Goal: Task Accomplishment & Management: Use online tool/utility

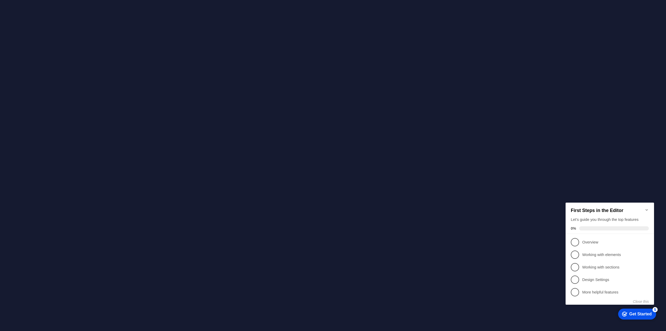
click at [647, 207] on icon "Minimize checklist" at bounding box center [647, 209] width 4 height 4
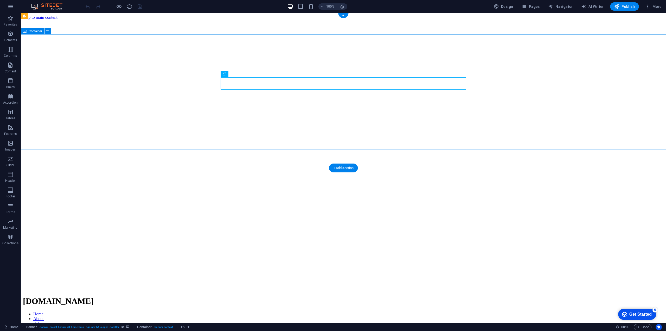
drag, startPoint x: 336, startPoint y: 185, endPoint x: 337, endPoint y: 182, distance: 3.5
click at [327, 20] on figure at bounding box center [343, 20] width 641 height 0
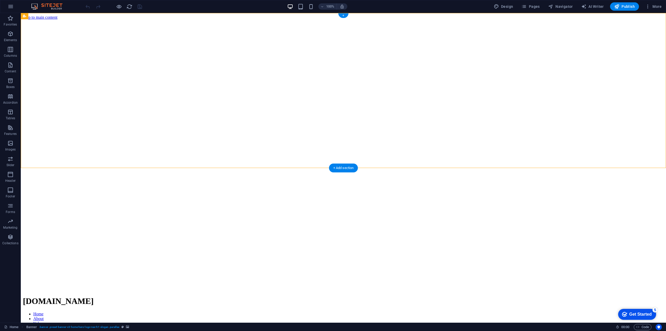
drag, startPoint x: 329, startPoint y: 167, endPoint x: 351, endPoint y: 180, distance: 26.0
click at [329, 20] on figure at bounding box center [343, 20] width 641 height 0
click at [367, 20] on figure at bounding box center [343, 20] width 641 height 0
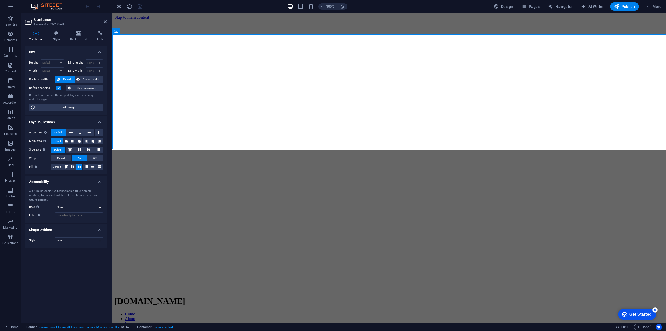
click at [363, 20] on figure at bounding box center [390, 20] width 550 height 0
select select "vh"
select select "header"
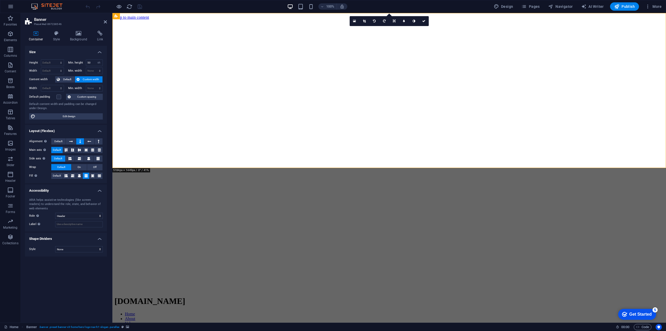
click at [363, 20] on figure at bounding box center [390, 20] width 550 height 0
click at [77, 34] on icon at bounding box center [78, 33] width 25 height 5
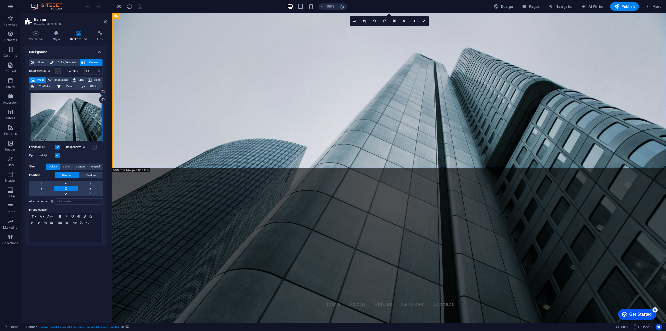
click at [73, 117] on div "Drag files here, click to choose files or select files from Files or our free s…" at bounding box center [66, 117] width 74 height 50
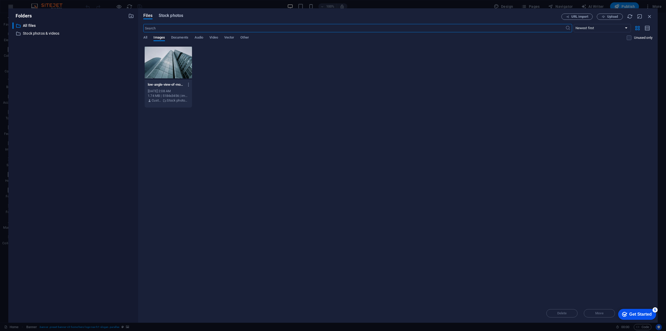
click at [171, 16] on span "Stock photos" at bounding box center [171, 15] width 24 height 6
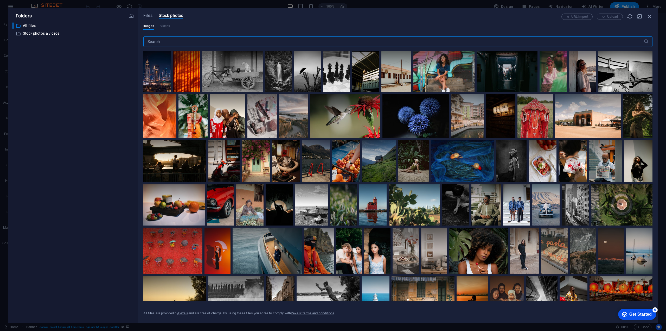
click at [164, 41] on input "text" at bounding box center [393, 41] width 501 height 10
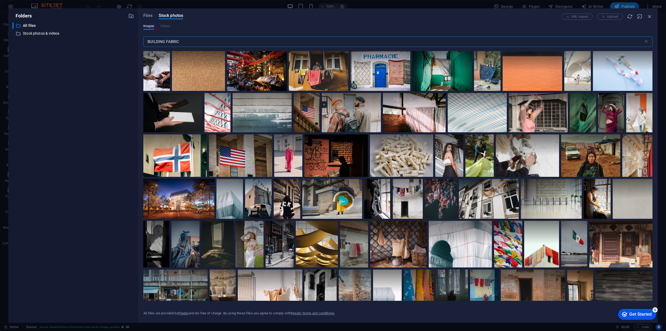
click at [192, 40] on input "BUILDING FABRIC" at bounding box center [393, 41] width 501 height 10
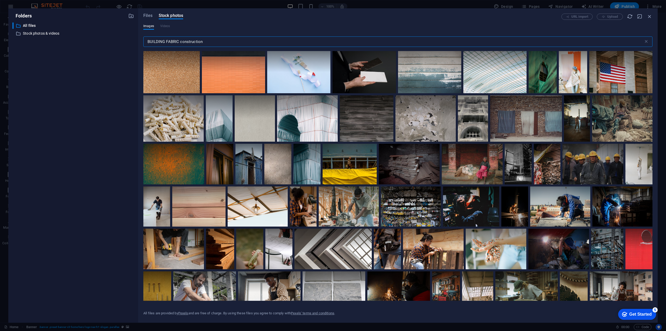
drag, startPoint x: 182, startPoint y: 41, endPoint x: 166, endPoint y: 41, distance: 15.4
click at [166, 41] on input "BUILDING FABRIC construction" at bounding box center [393, 41] width 501 height 10
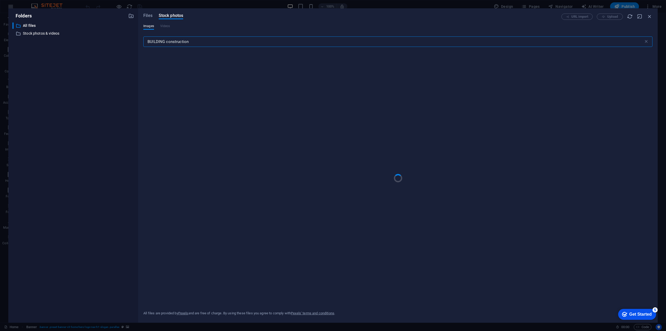
click at [196, 41] on input "BUILDING construction" at bounding box center [393, 41] width 501 height 10
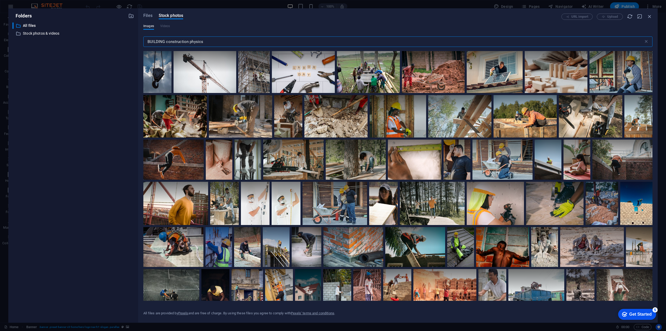
drag, startPoint x: 211, startPoint y: 41, endPoint x: 135, endPoint y: 41, distance: 76.0
click at [136, 42] on div "Folders ​ All files All files ​ Stock photos & videos Stock photos & videos Fil…" at bounding box center [333, 165] width 650 height 314
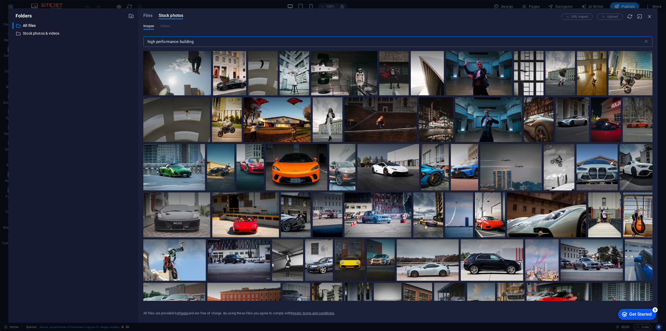
drag, startPoint x: 199, startPoint y: 41, endPoint x: 146, endPoint y: 41, distance: 53.1
click at [146, 41] on input "high performance building" at bounding box center [393, 41] width 501 height 10
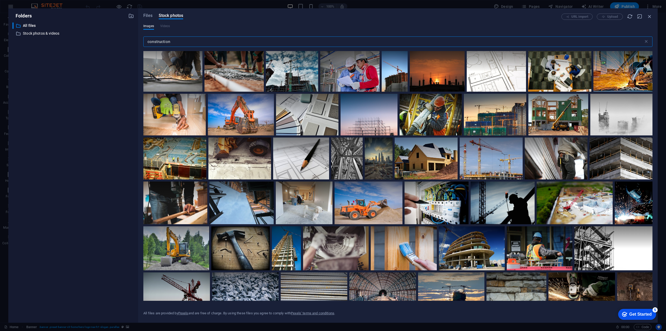
click at [183, 40] on input "construction" at bounding box center [393, 41] width 501 height 10
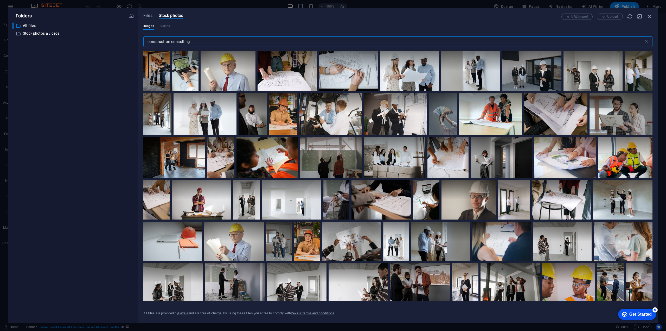
drag, startPoint x: 172, startPoint y: 42, endPoint x: 133, endPoint y: 40, distance: 38.6
click at [133, 40] on div "Folders ​ All files All files ​ Stock photos & videos Stock photos & videos Fil…" at bounding box center [333, 165] width 650 height 314
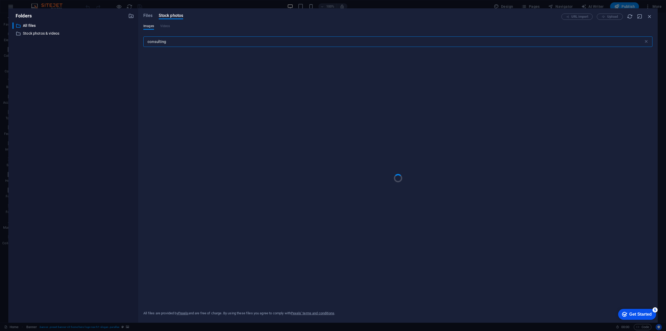
click at [184, 40] on input "consulting" at bounding box center [393, 41] width 501 height 10
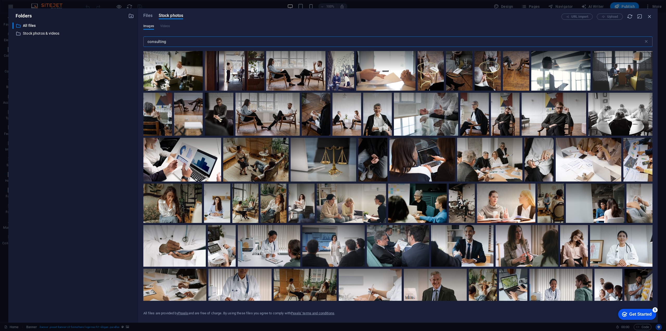
click at [120, 39] on div "Folders ​ All files All files ​ Stock photos & videos Stock photos & videos Fil…" at bounding box center [333, 165] width 650 height 314
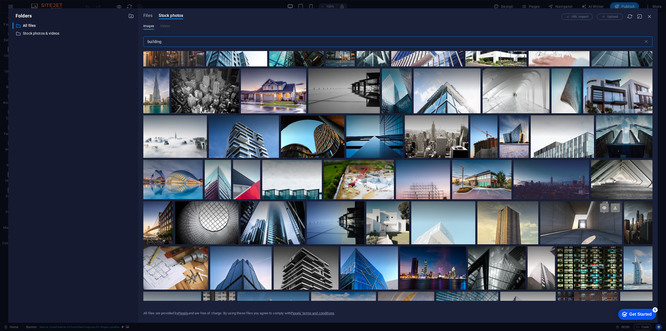
scroll to position [26, 0]
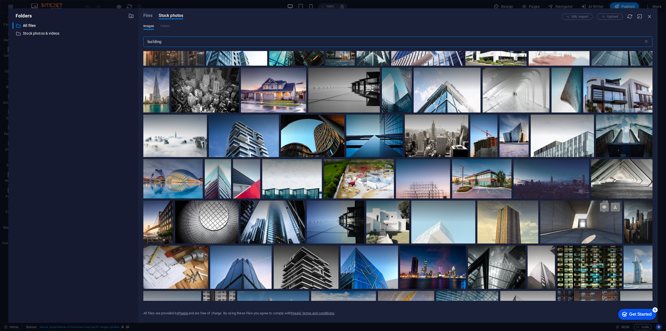
type input "building"
click at [600, 229] on div at bounding box center [582, 221] width 82 height 43
click at [598, 227] on div at bounding box center [582, 232] width 82 height 21
click at [598, 227] on div at bounding box center [582, 221] width 82 height 43
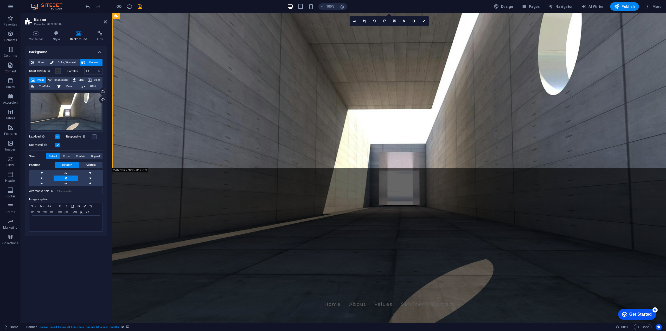
click at [204, 167] on figure at bounding box center [389, 168] width 554 height 310
click at [113, 171] on html "Skip to main content [DOMAIN_NAME] Home About Values Services Contact Welcome t…" at bounding box center [389, 208] width 554 height 391
click at [456, 298] on nav "Home About Values Services Contact" at bounding box center [390, 304] width 246 height 13
click at [321, 288] on div "[DOMAIN_NAME]" at bounding box center [390, 292] width 246 height 9
click at [408, 313] on div "Welcome to [DOMAIN_NAME]" at bounding box center [390, 319] width 246 height 12
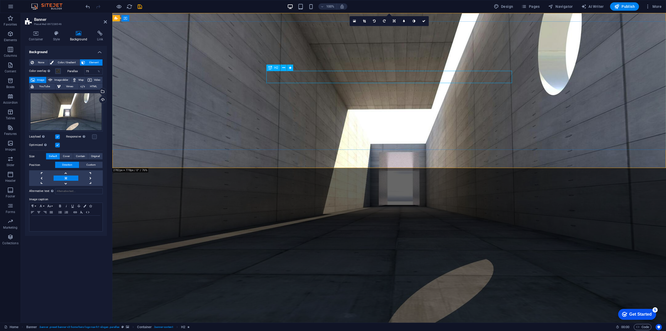
click at [384, 313] on div "Welcome to [DOMAIN_NAME]" at bounding box center [390, 319] width 246 height 12
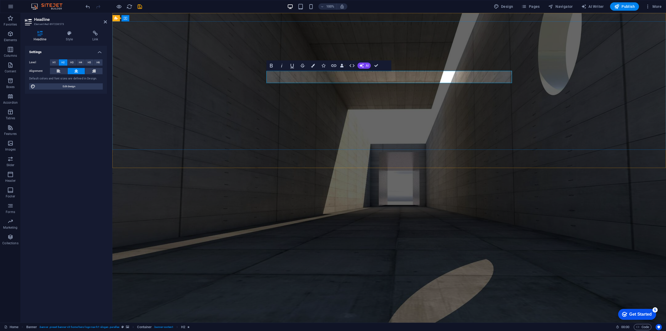
click at [455, 313] on span "Welcome to [DOMAIN_NAME]" at bounding box center [389, 318] width 146 height 11
drag, startPoint x: 459, startPoint y: 78, endPoint x: 311, endPoint y: 75, distance: 147.6
click at [311, 313] on h2 "Welcome to [DOMAIN_NAME]" at bounding box center [390, 319] width 246 height 12
click at [69, 32] on icon at bounding box center [69, 33] width 24 height 5
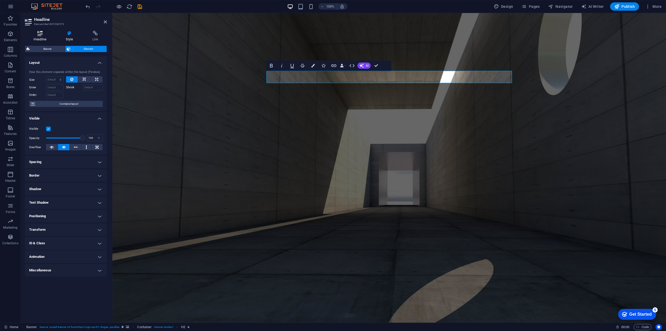
click at [39, 36] on h4 "Headline" at bounding box center [41, 36] width 32 height 11
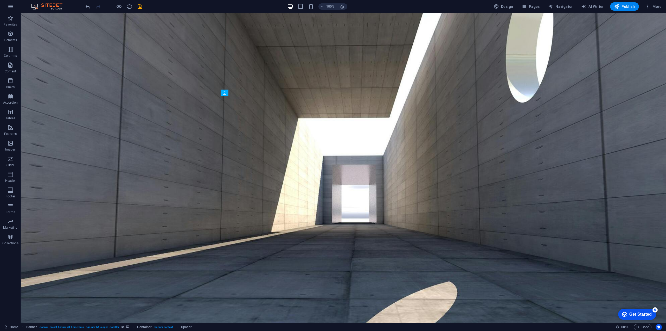
click at [257, 206] on html "Skip to main content Welcome to [DOMAIN_NAME] Website Coming Soon" at bounding box center [344, 197] width 646 height 368
click at [273, 167] on figure at bounding box center [344, 168] width 646 height 310
click at [274, 166] on figure at bounding box center [344, 168] width 646 height 310
drag, startPoint x: 319, startPoint y: 166, endPoint x: 317, endPoint y: 173, distance: 7.2
click at [317, 173] on html "Skip to main content Welcome to [DOMAIN_NAME] Website Coming Soon" at bounding box center [344, 197] width 646 height 368
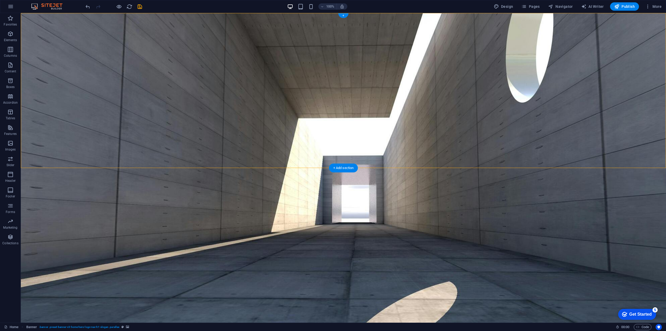
click at [32, 165] on figure at bounding box center [344, 168] width 646 height 310
click at [34, 159] on figure at bounding box center [344, 168] width 646 height 310
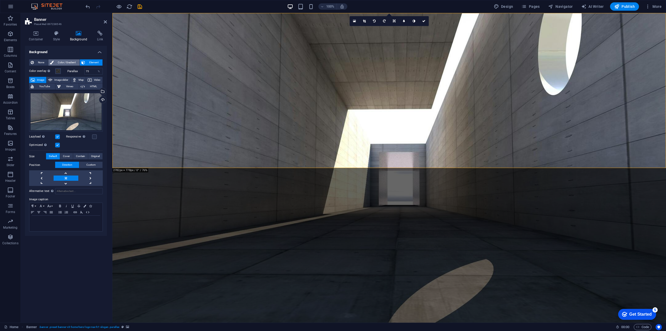
click at [65, 63] on span "Color / Gradient" at bounding box center [66, 62] width 23 height 6
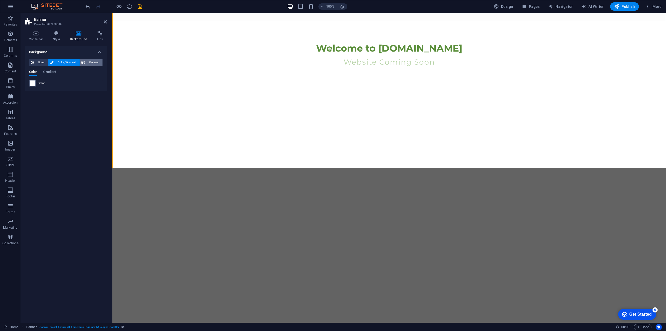
click at [93, 61] on span "Element" at bounding box center [94, 62] width 14 height 6
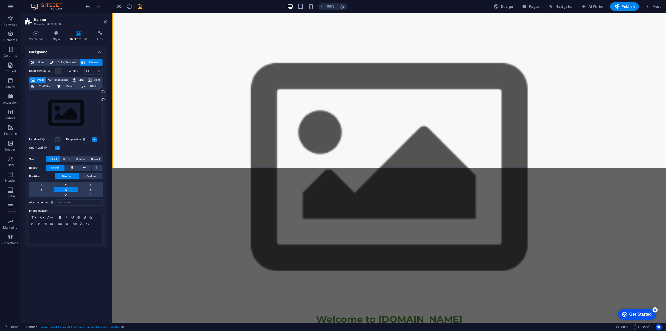
click at [157, 160] on figure at bounding box center [389, 168] width 554 height 310
click at [78, 33] on icon at bounding box center [78, 33] width 25 height 5
click at [62, 117] on div "Drag files here, click to choose files or select files from Files or our free s…" at bounding box center [66, 113] width 74 height 43
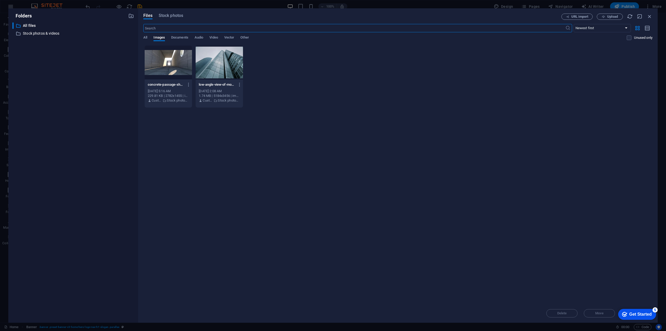
click at [162, 74] on div at bounding box center [168, 63] width 47 height 34
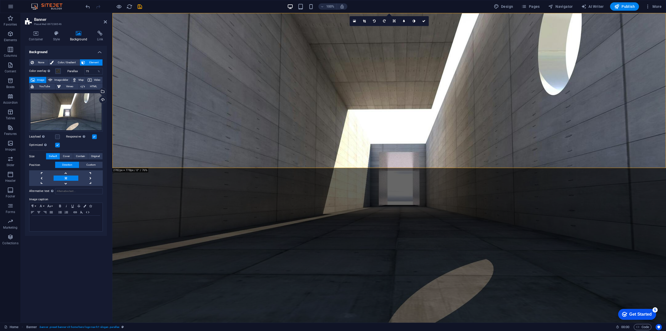
click at [159, 162] on figure at bounding box center [389, 168] width 554 height 310
drag, startPoint x: 287, startPoint y: 184, endPoint x: 254, endPoint y: 174, distance: 34.9
click at [287, 184] on html "Skip to main content Welcome to [DOMAIN_NAME] Website Coming Soon" at bounding box center [389, 197] width 554 height 368
drag, startPoint x: 115, startPoint y: 168, endPoint x: 115, endPoint y: 172, distance: 3.7
click at [115, 172] on html "Skip to main content Welcome to [DOMAIN_NAME] Website Coming Soon" at bounding box center [389, 197] width 554 height 368
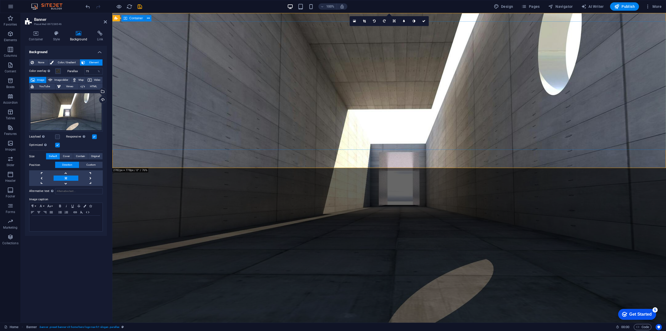
drag, startPoint x: 289, startPoint y: 156, endPoint x: 289, endPoint y: 131, distance: 25.5
click at [291, 131] on div "Welcome to [DOMAIN_NAME] Website Coming Soon" at bounding box center [389, 197] width 554 height 368
drag, startPoint x: 83, startPoint y: 110, endPoint x: 83, endPoint y: 99, distance: 10.2
click at [83, 99] on div "Drag files here, click to choose files or select files from Files or our free s…" at bounding box center [66, 112] width 74 height 40
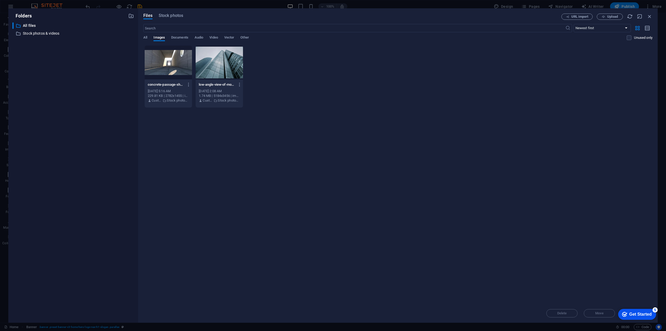
click at [167, 62] on div at bounding box center [168, 63] width 47 height 34
click at [164, 78] on div "1" at bounding box center [168, 63] width 47 height 34
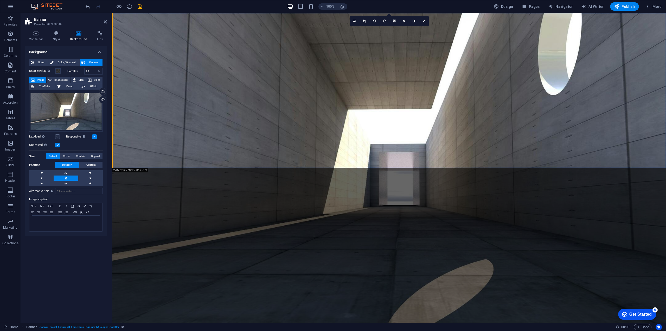
click at [57, 135] on label at bounding box center [57, 136] width 5 height 5
click at [0, 0] on input "Lazyload Loading images after the page loads improves page speed." at bounding box center [0, 0] width 0 height 0
click at [57, 136] on label at bounding box center [57, 136] width 5 height 5
click at [0, 0] on input "Lazyload Loading images after the page loads improves page speed." at bounding box center [0, 0] width 0 height 0
click at [66, 156] on span "Cover" at bounding box center [66, 156] width 7 height 6
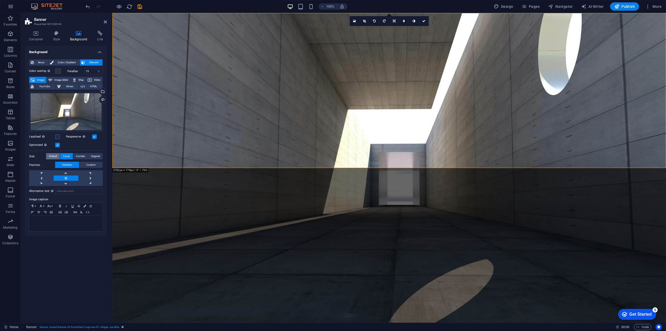
click at [56, 155] on span "Default" at bounding box center [53, 156] width 8 height 6
click at [65, 172] on link at bounding box center [66, 172] width 24 height 5
click at [64, 172] on link at bounding box center [66, 172] width 24 height 5
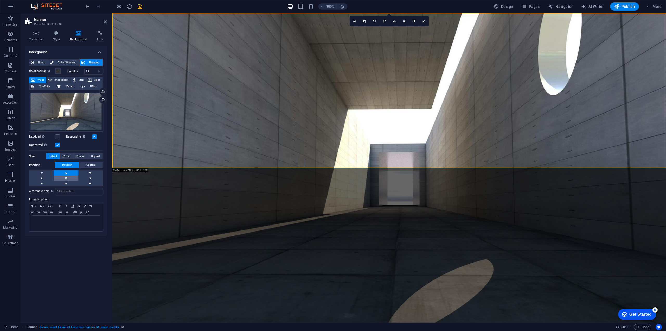
click at [67, 178] on link at bounding box center [66, 177] width 24 height 5
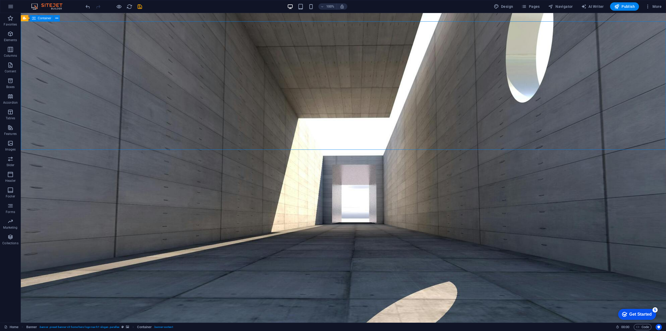
drag, startPoint x: 80, startPoint y: 136, endPoint x: 177, endPoint y: 106, distance: 101.2
click at [177, 292] on div "Welcome to [DOMAIN_NAME] Website Coming Soon" at bounding box center [344, 327] width 646 height 71
click at [138, 157] on figure at bounding box center [344, 168] width 646 height 310
click at [276, 165] on figure at bounding box center [344, 168] width 646 height 310
click at [85, 157] on figure at bounding box center [344, 168] width 646 height 310
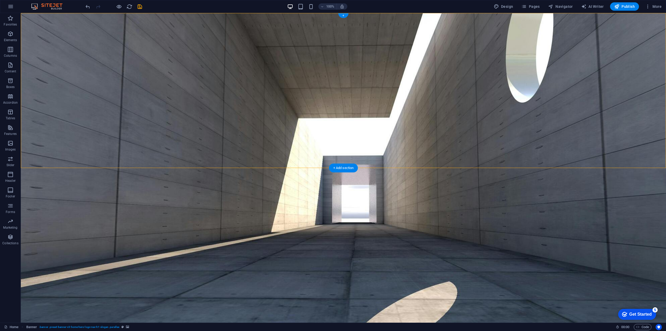
click at [85, 157] on figure at bounding box center [344, 168] width 646 height 310
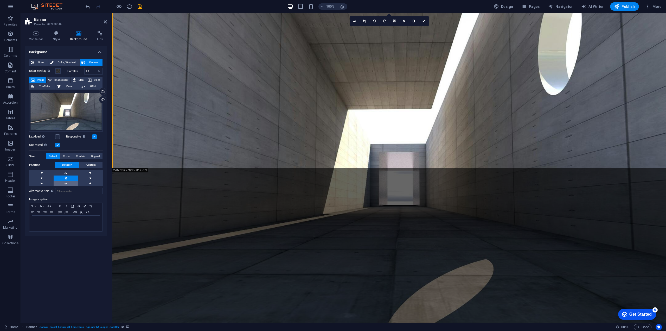
click at [66, 184] on link at bounding box center [66, 183] width 24 height 5
click at [36, 33] on icon at bounding box center [36, 33] width 22 height 5
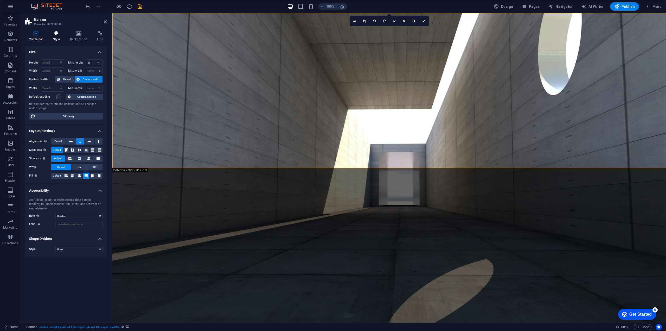
click at [60, 32] on icon at bounding box center [56, 33] width 15 height 5
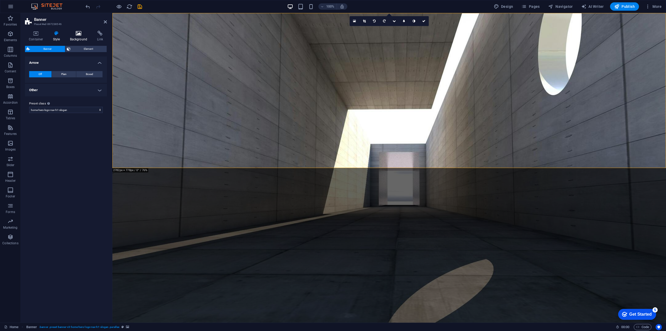
click at [75, 33] on icon at bounding box center [78, 33] width 25 height 5
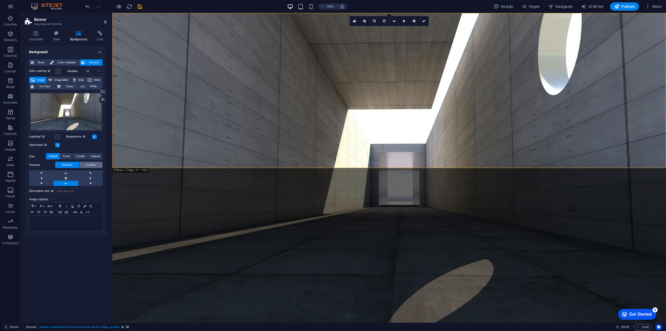
click at [88, 165] on span "Custom" at bounding box center [90, 165] width 9 height 6
click at [72, 164] on span "Direction" at bounding box center [67, 165] width 10 height 6
click at [67, 155] on span "Cover" at bounding box center [66, 156] width 7 height 6
click at [84, 155] on span "Contain" at bounding box center [80, 156] width 9 height 6
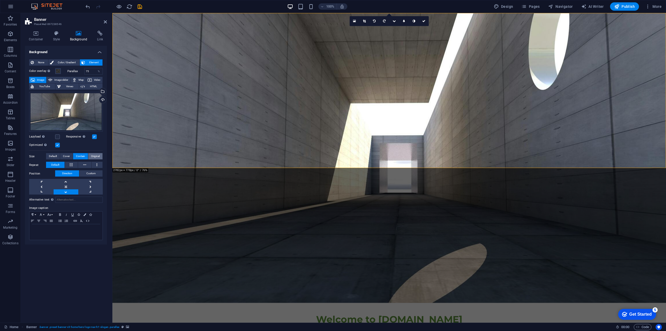
click at [94, 155] on span "Original" at bounding box center [95, 156] width 9 height 6
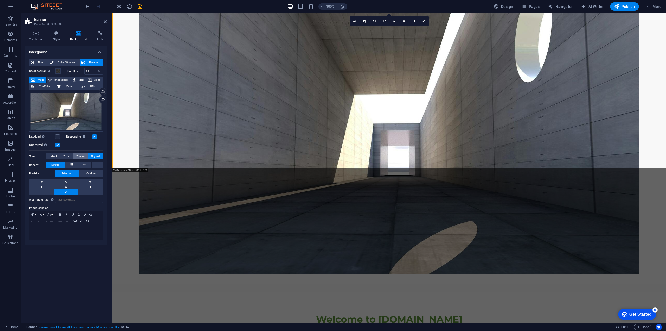
click at [76, 155] on span "Contain" at bounding box center [80, 156] width 9 height 6
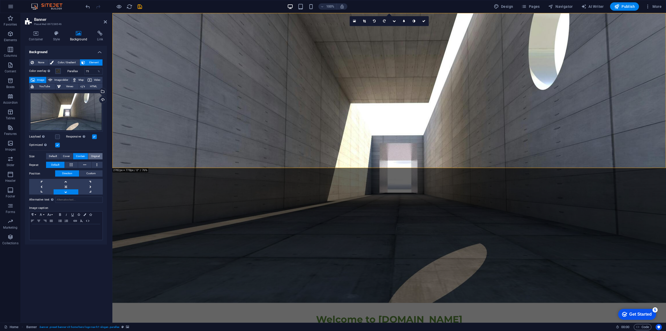
click at [90, 156] on button "Original" at bounding box center [95, 156] width 14 height 6
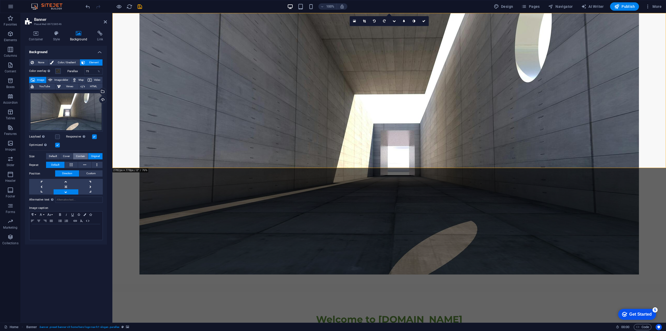
click at [73, 156] on button "Contain" at bounding box center [80, 156] width 15 height 6
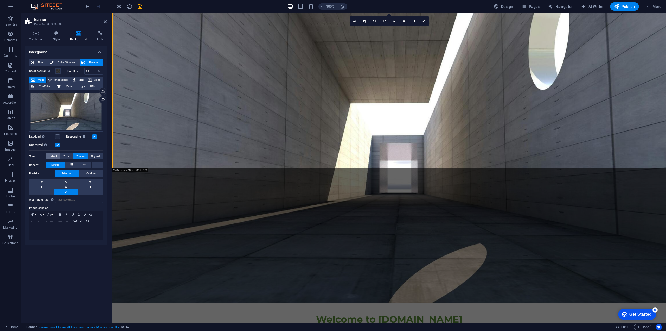
click at [58, 156] on button "Default" at bounding box center [53, 156] width 14 height 6
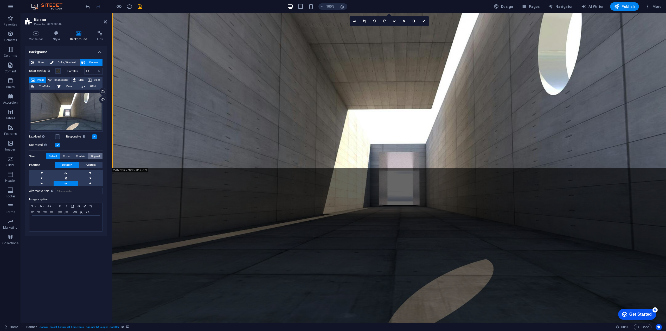
click at [90, 157] on button "Original" at bounding box center [95, 156] width 14 height 6
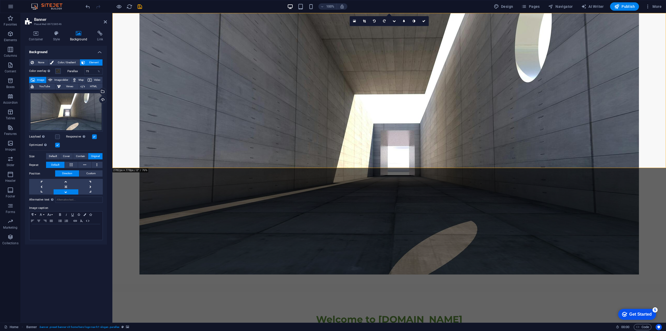
click at [320, 193] on html "Skip to main content Welcome to [DOMAIN_NAME] Website Coming Soon" at bounding box center [389, 197] width 554 height 368
click at [54, 155] on span "Default" at bounding box center [53, 156] width 8 height 6
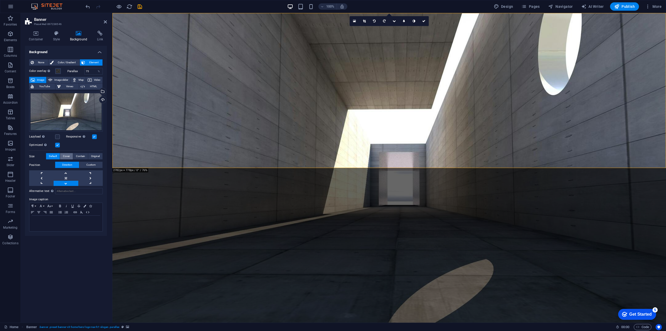
click at [65, 155] on span "Cover" at bounding box center [66, 156] width 7 height 6
click at [145, 158] on figure at bounding box center [389, 168] width 554 height 310
click at [168, 292] on div "Welcome to [DOMAIN_NAME] Website Coming Soon" at bounding box center [389, 327] width 554 height 71
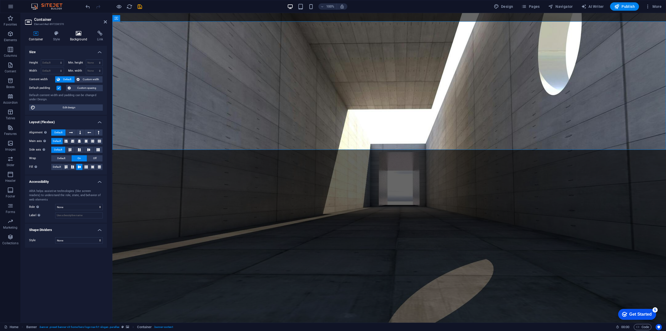
click at [83, 32] on icon at bounding box center [78, 33] width 25 height 5
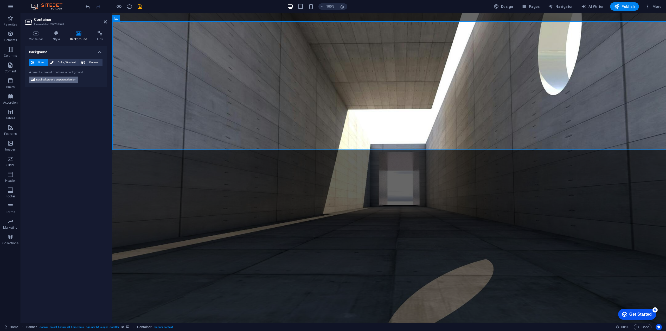
click at [59, 79] on span "Edit background on parent element" at bounding box center [56, 80] width 40 height 6
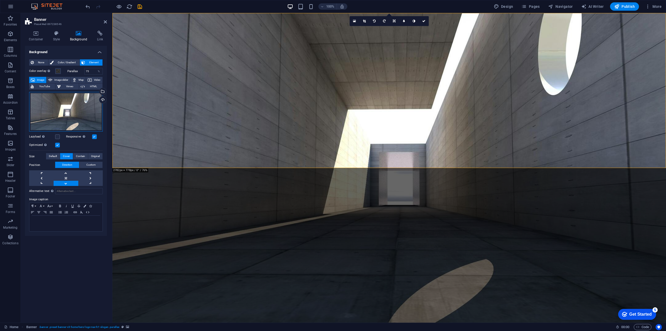
click at [67, 105] on div "Drag files here, click to choose files or select files from Files or our free s…" at bounding box center [66, 112] width 74 height 40
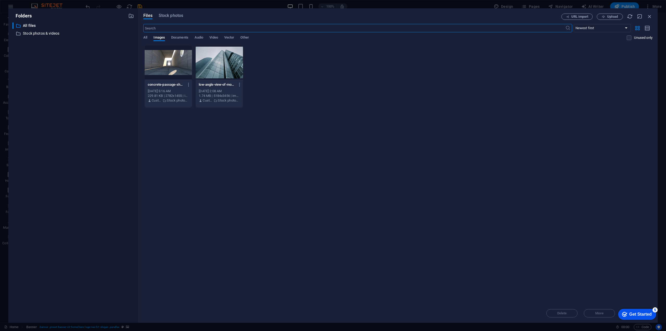
click at [67, 105] on div "​ All files All files ​ Stock photos & videos Stock photos & videos" at bounding box center [73, 170] width 122 height 296
click at [181, 36] on span "Documents" at bounding box center [179, 37] width 17 height 7
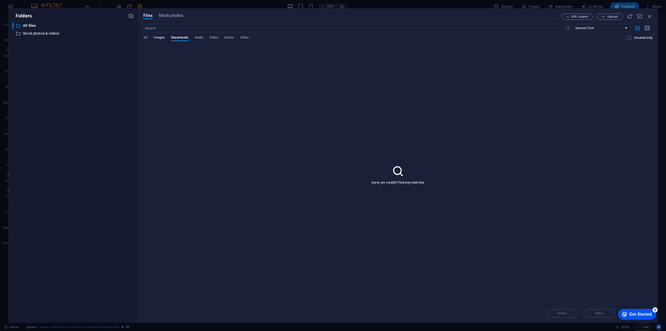
click at [161, 37] on span "Images" at bounding box center [159, 37] width 11 height 7
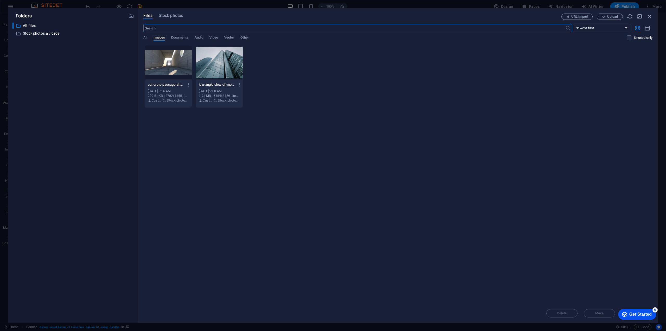
click at [162, 29] on input "text" at bounding box center [354, 28] width 422 height 8
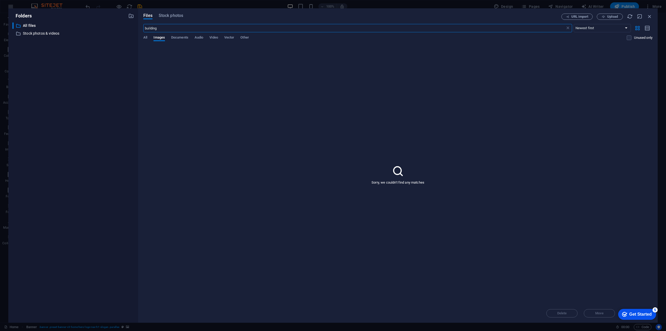
click at [163, 27] on input "building" at bounding box center [354, 28] width 422 height 8
type input "building"
click at [147, 38] on span "All" at bounding box center [145, 37] width 4 height 7
click at [168, 15] on span "Stock photos" at bounding box center [171, 15] width 24 height 6
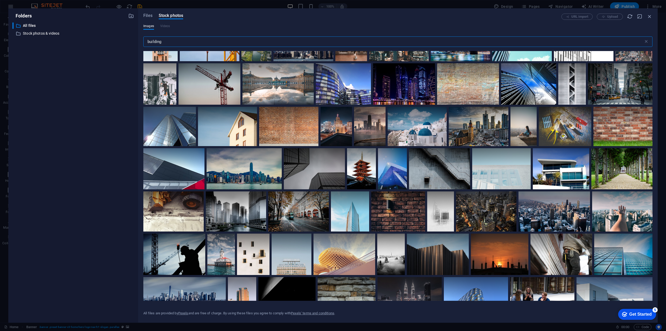
scroll to position [736, 0]
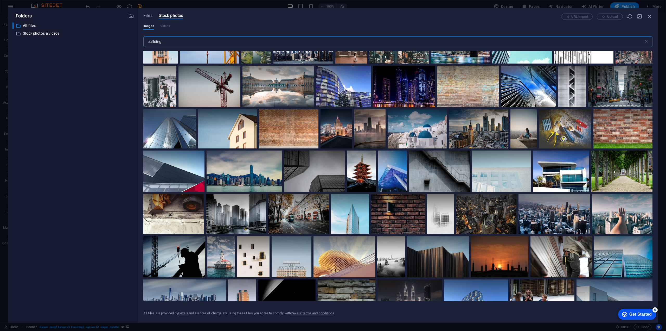
click at [171, 43] on input "building" at bounding box center [393, 41] width 501 height 10
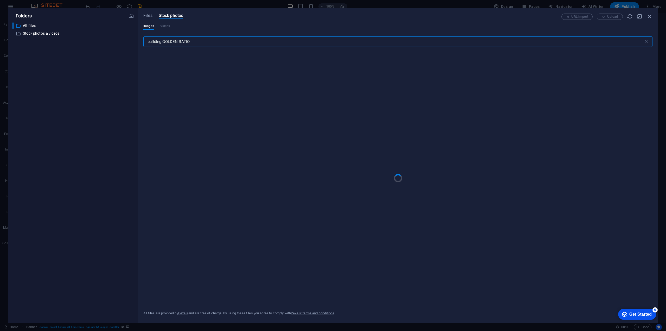
click at [198, 43] on input "building GOLDEN RATIO" at bounding box center [393, 41] width 501 height 10
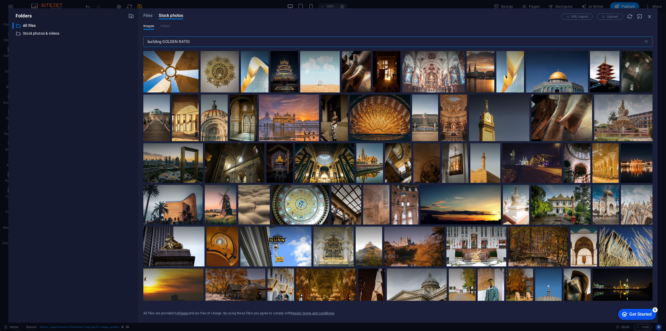
drag, startPoint x: 210, startPoint y: 39, endPoint x: 163, endPoint y: 42, distance: 46.4
click at [163, 42] on input "building GOLDEN RATIO" at bounding box center [393, 41] width 501 height 10
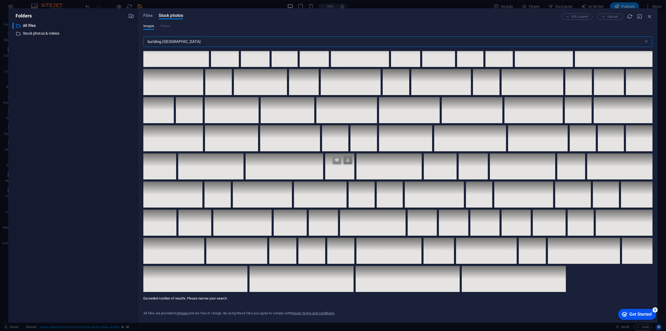
scroll to position [1449, 0]
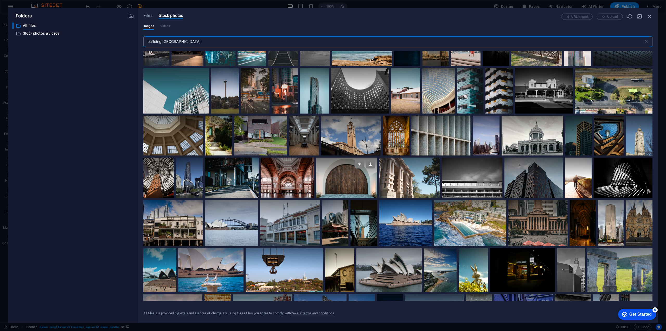
type input "building [GEOGRAPHIC_DATA]"
click at [377, 187] on div at bounding box center [347, 177] width 61 height 40
click at [377, 182] on div at bounding box center [347, 188] width 61 height 20
click at [377, 182] on div at bounding box center [347, 177] width 61 height 40
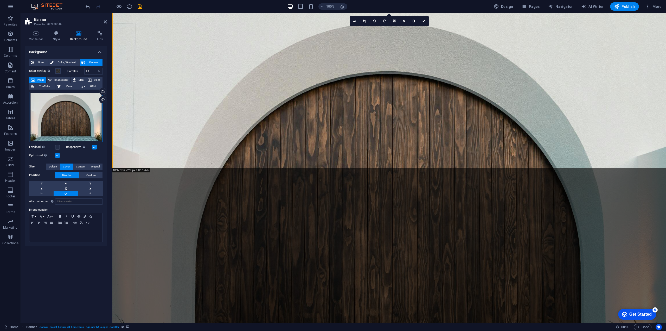
click at [78, 114] on div "Drag files here, click to choose files or select files from Files or our free s…" at bounding box center [66, 117] width 74 height 50
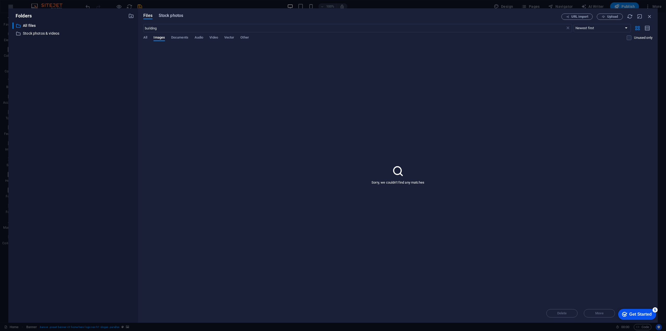
click at [167, 16] on span "Stock photos" at bounding box center [171, 15] width 24 height 6
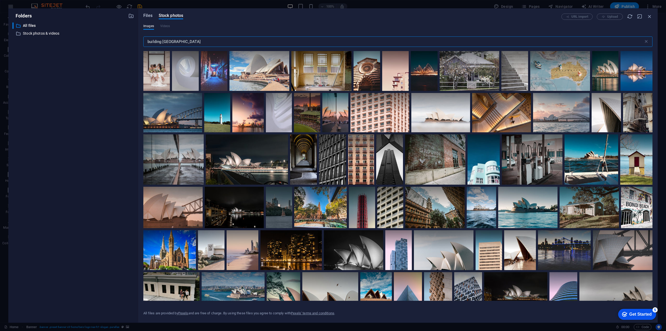
click at [150, 14] on span "Files" at bounding box center [147, 15] width 9 height 6
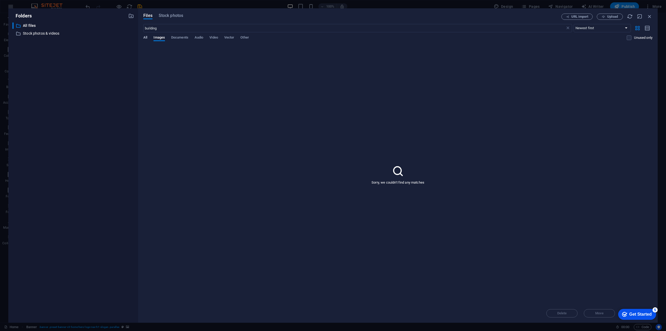
click at [146, 38] on span "All" at bounding box center [145, 37] width 4 height 7
click at [37, 31] on p "Stock photos & videos" at bounding box center [74, 33] width 102 height 6
click at [165, 15] on span "Stock photos" at bounding box center [171, 15] width 24 height 6
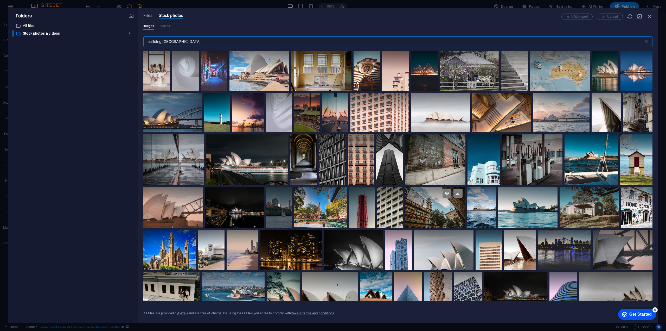
scroll to position [130, 0]
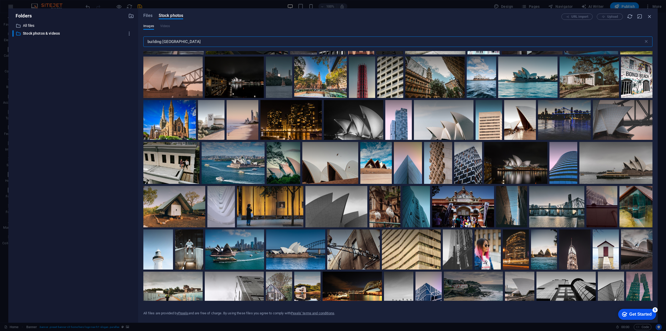
drag, startPoint x: 77, startPoint y: 110, endPoint x: 70, endPoint y: 94, distance: 17.9
click at [77, 110] on div "​ All files All files ​ Stock photos & videos Stock photos & videos" at bounding box center [73, 170] width 122 height 296
click at [25, 27] on p "All files" at bounding box center [74, 26] width 102 height 6
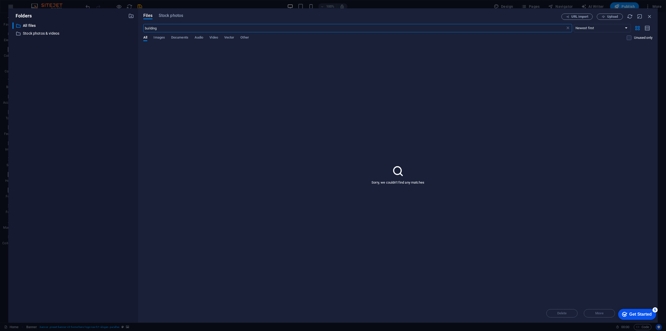
click at [165, 8] on div "Folders ​ All files All files ​ Stock photos & videos Stock photos & videos Fil…" at bounding box center [333, 165] width 666 height 331
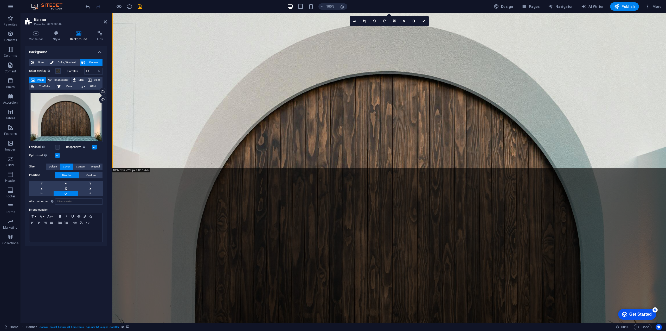
click at [267, 155] on figure at bounding box center [389, 168] width 554 height 310
drag, startPoint x: 662, startPoint y: 164, endPoint x: 664, endPoint y: 167, distance: 3.8
click at [664, 167] on figure at bounding box center [389, 168] width 554 height 310
drag, startPoint x: 666, startPoint y: 166, endPoint x: 666, endPoint y: 170, distance: 3.9
click at [666, 170] on html "Skip to main content Welcome to [DOMAIN_NAME] Website Coming Soon" at bounding box center [389, 197] width 554 height 368
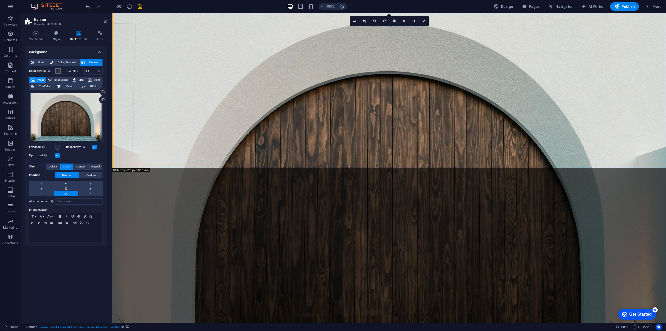
click at [59, 71] on span at bounding box center [58, 71] width 4 height 4
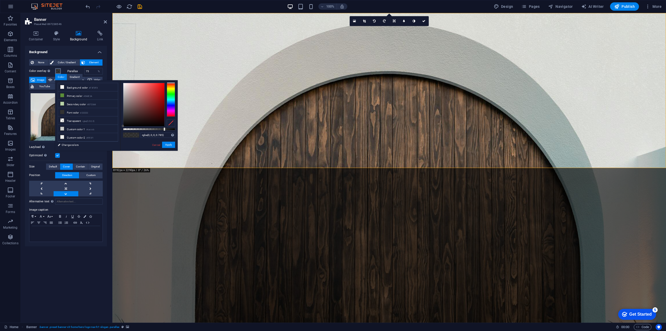
click at [58, 71] on span at bounding box center [58, 71] width 4 height 4
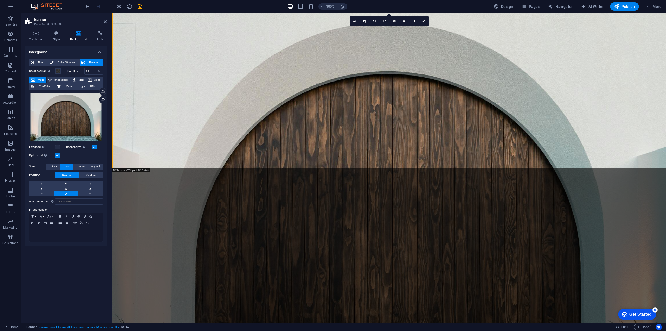
click at [298, 165] on figure at bounding box center [389, 168] width 554 height 310
click at [249, 160] on figure at bounding box center [389, 168] width 554 height 310
click at [81, 121] on div "Drag files here, click to choose files or select files from Files or our free s…" at bounding box center [66, 117] width 74 height 50
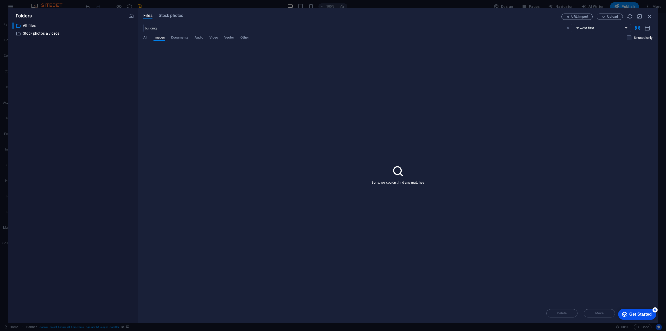
click at [81, 121] on div "​ All files All files ​ Stock photos & videos Stock photos & videos" at bounding box center [73, 170] width 122 height 296
click at [176, 15] on span "Stock photos" at bounding box center [171, 15] width 24 height 6
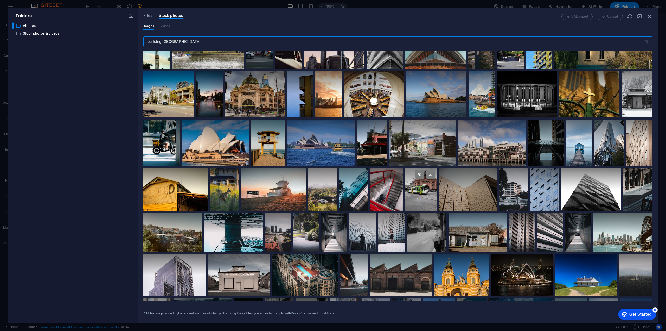
scroll to position [1067, 0]
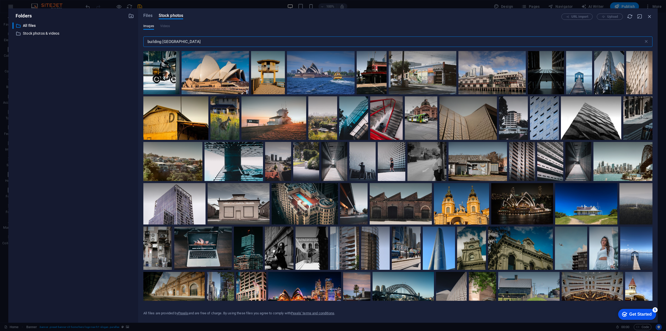
click at [184, 42] on input "building [GEOGRAPHIC_DATA]" at bounding box center [393, 41] width 501 height 10
drag, startPoint x: 187, startPoint y: 41, endPoint x: 163, endPoint y: 42, distance: 24.0
click at [163, 42] on input "building [GEOGRAPHIC_DATA]" at bounding box center [393, 41] width 501 height 10
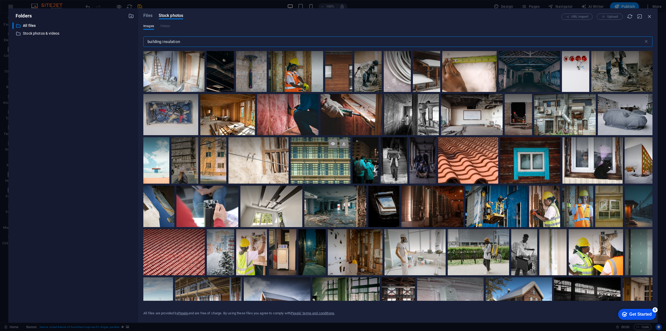
scroll to position [140, 0]
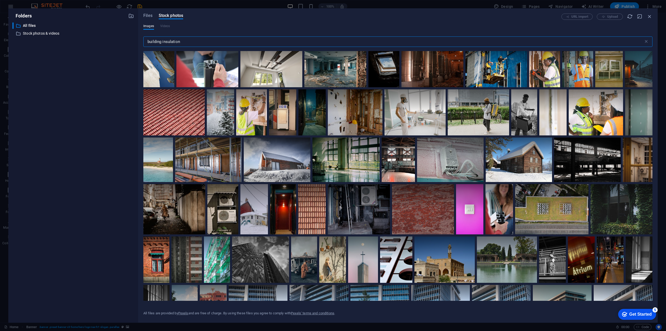
type input "building insulation"
click at [87, 87] on div "​ All files All files ​ Stock photos & videos Stock photos & videos" at bounding box center [73, 170] width 122 height 296
click at [652, 14] on icon "button" at bounding box center [650, 17] width 6 height 6
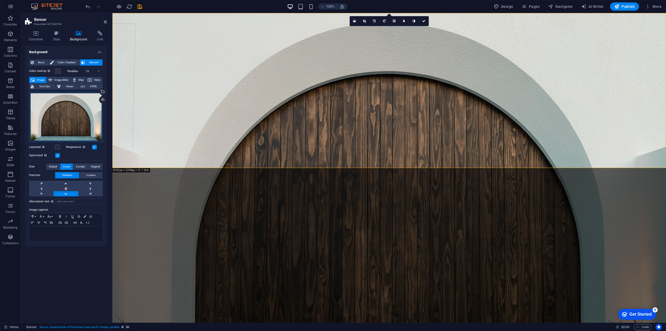
click at [73, 127] on div "Drag files here, click to choose files or select files from Files or our free s…" at bounding box center [66, 117] width 74 height 50
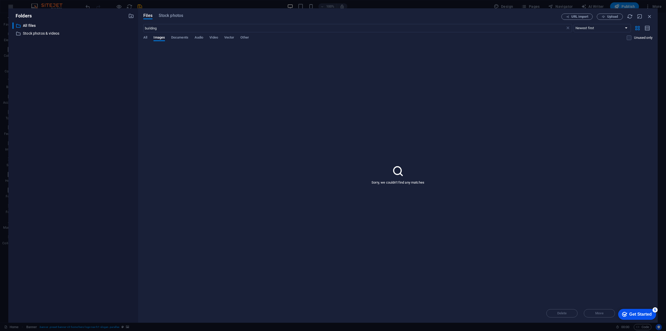
click at [155, 4] on div "Folders ​ All files All files ​ Stock photos & videos Stock photos & videos Fil…" at bounding box center [333, 165] width 666 height 331
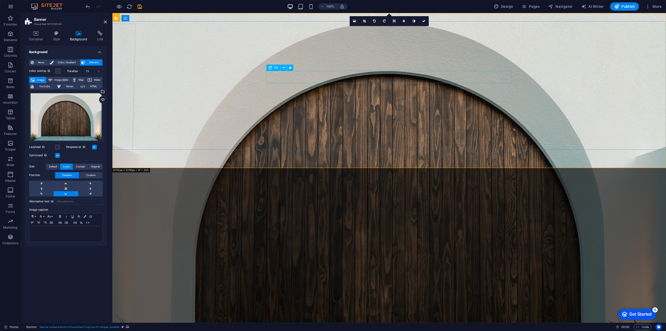
click at [398, 313] on div "Welcome to [DOMAIN_NAME]" at bounding box center [390, 319] width 246 height 12
click at [322, 313] on div "Welcome to [DOMAIN_NAME]" at bounding box center [390, 319] width 246 height 12
click at [341, 313] on div "Welcome to [DOMAIN_NAME]" at bounding box center [390, 319] width 246 height 12
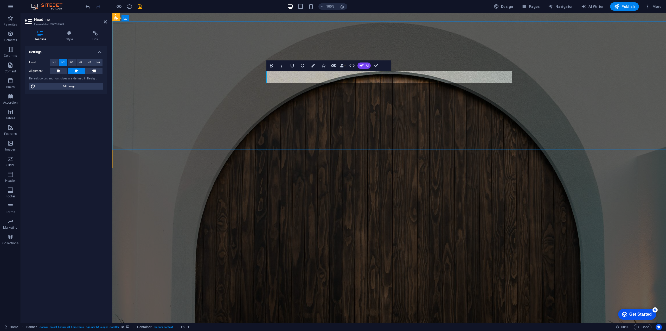
click at [338, 313] on span "Welcome to [DOMAIN_NAME]" at bounding box center [389, 318] width 146 height 11
click at [71, 61] on span "H3" at bounding box center [71, 62] width 3 height 6
click at [62, 61] on span "H2" at bounding box center [62, 62] width 3 height 6
click at [53, 62] on span "H1" at bounding box center [54, 62] width 3 height 6
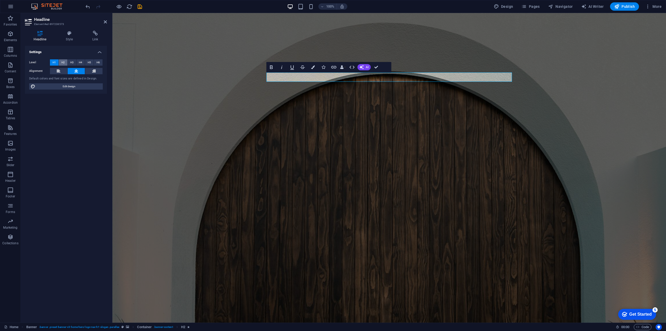
click at [64, 62] on span "H2" at bounding box center [62, 62] width 3 height 6
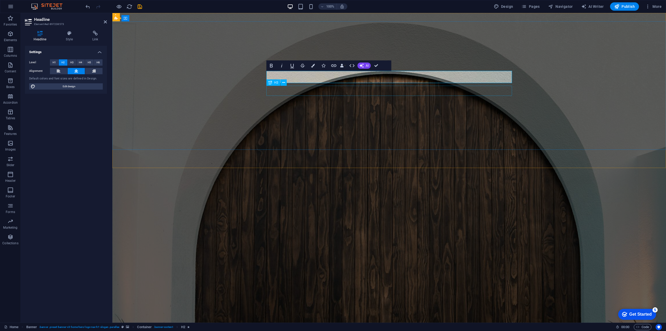
click at [365, 328] on div "Website Coming Soon" at bounding box center [390, 333] width 246 height 10
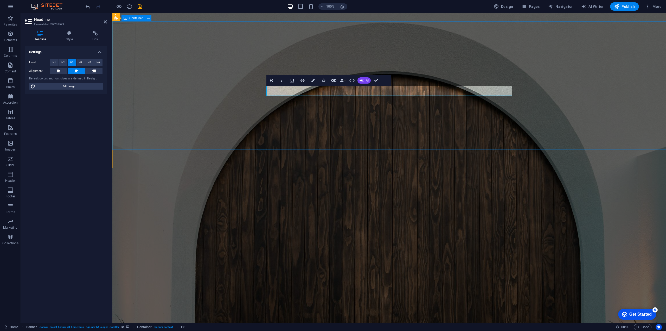
click at [312, 292] on div "Welcome to [DOMAIN_NAME] Website Coming Soon" at bounding box center [389, 327] width 554 height 71
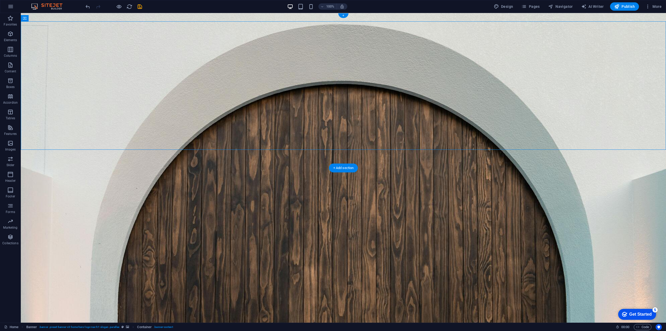
click at [302, 158] on figure at bounding box center [344, 168] width 646 height 310
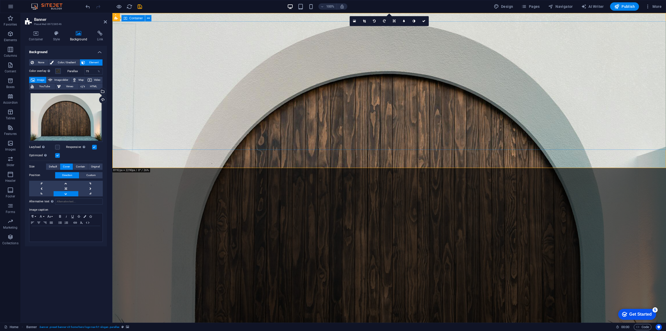
click at [398, 200] on html "Skip to main content Welcome to [DOMAIN_NAME] Website Coming Soon" at bounding box center [389, 197] width 554 height 368
click at [364, 292] on div "Welcome to [DOMAIN_NAME] Website Coming Soon" at bounding box center [389, 327] width 554 height 71
click at [388, 292] on div "Welcome to [DOMAIN_NAME] Website Coming Soon" at bounding box center [389, 327] width 554 height 71
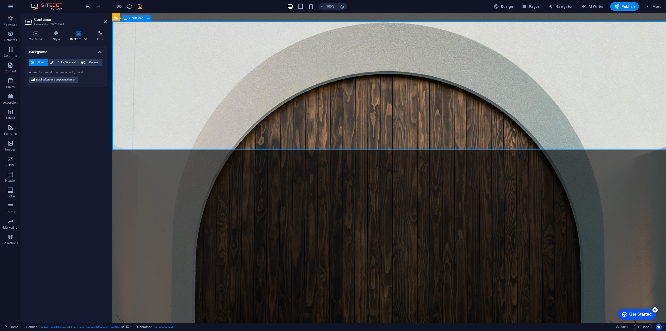
click at [391, 292] on div "Welcome to [DOMAIN_NAME] Website Coming Soon" at bounding box center [389, 327] width 554 height 71
click at [391, 167] on figure at bounding box center [389, 168] width 554 height 310
click at [481, 160] on figure at bounding box center [389, 168] width 554 height 310
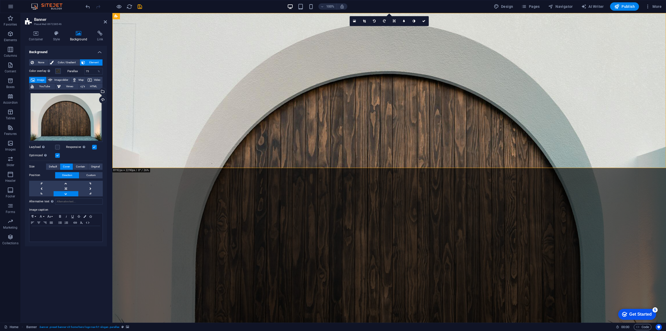
click at [388, 161] on figure at bounding box center [389, 168] width 554 height 310
click at [377, 20] on link at bounding box center [375, 21] width 10 height 10
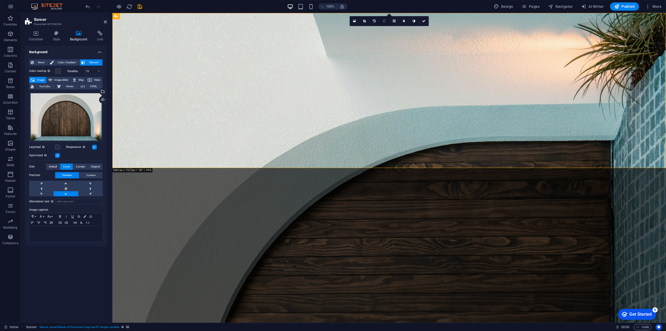
click at [385, 21] on icon at bounding box center [384, 21] width 3 height 3
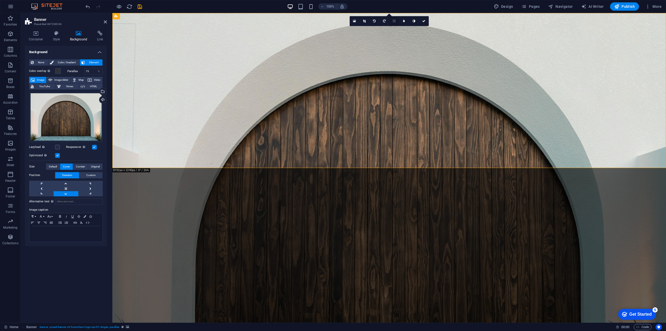
click at [395, 20] on icon at bounding box center [394, 21] width 3 height 3
click at [394, 19] on icon at bounding box center [394, 19] width 3 height 3
click at [394, 19] on link at bounding box center [394, 21] width 10 height 10
click at [394, 19] on icon at bounding box center [394, 19] width 3 height 3
click at [395, 26] on div "16:10 16:9 4:3 1:1 1:2 0" at bounding box center [389, 21] width 79 height 10
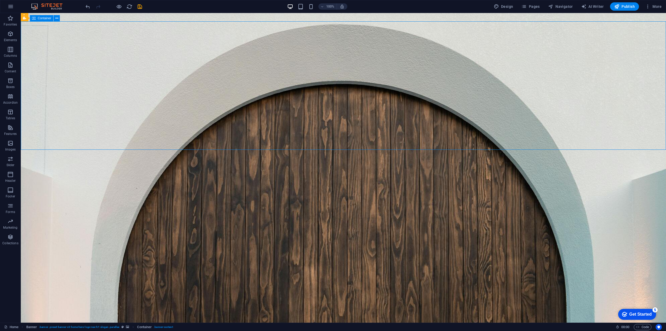
drag, startPoint x: 302, startPoint y: 34, endPoint x: 393, endPoint y: 24, distance: 91.4
click at [393, 292] on div "Welcome to [DOMAIN_NAME] Website Coming Soon" at bounding box center [344, 327] width 646 height 71
click at [342, 160] on figure at bounding box center [344, 168] width 646 height 310
click at [339, 166] on div "+ Add section" at bounding box center [343, 167] width 29 height 9
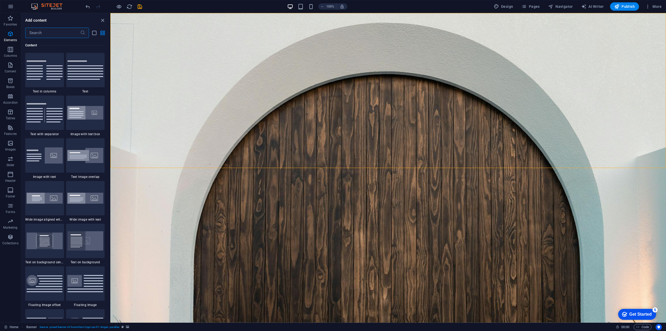
scroll to position [911, 0]
click at [355, 188] on html "Skip to main content Welcome to [DOMAIN_NAME] Website Coming Soon" at bounding box center [388, 197] width 556 height 368
drag, startPoint x: 366, startPoint y: 220, endPoint x: 393, endPoint y: 237, distance: 31.3
click at [398, 240] on html "Skip to main content Welcome to [DOMAIN_NAME] Website Coming Soon" at bounding box center [388, 197] width 556 height 368
drag, startPoint x: 336, startPoint y: 213, endPoint x: 333, endPoint y: 213, distance: 2.9
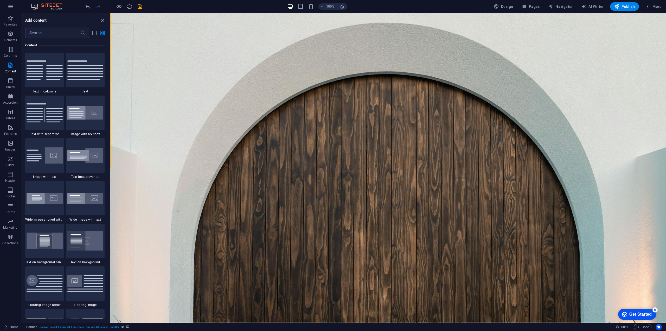
click at [336, 213] on html "Skip to main content Welcome to [DOMAIN_NAME] Website Coming Soon" at bounding box center [388, 197] width 556 height 368
click at [326, 177] on html "Skip to main content Welcome to [DOMAIN_NAME] Website Coming Soon" at bounding box center [388, 197] width 556 height 368
click at [360, 165] on figure at bounding box center [388, 168] width 556 height 310
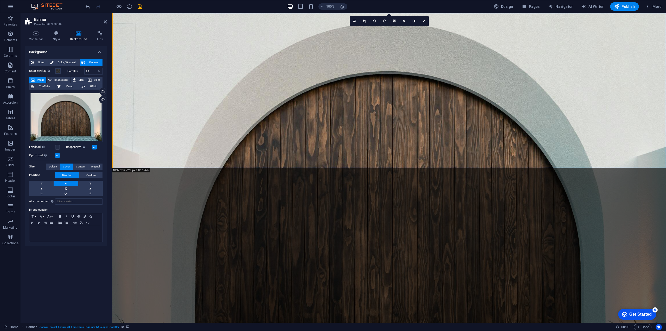
drag, startPoint x: 352, startPoint y: 154, endPoint x: 353, endPoint y: 169, distance: 15.6
click at [353, 171] on html "Skip to main content Welcome to [DOMAIN_NAME] Website Coming Soon" at bounding box center [389, 197] width 554 height 368
drag, startPoint x: 352, startPoint y: 158, endPoint x: 333, endPoint y: 165, distance: 20.1
click at [334, 165] on figure at bounding box center [389, 168] width 554 height 310
click at [473, 292] on div "Welcome to [DOMAIN_NAME] Website Coming Soon" at bounding box center [389, 327] width 554 height 71
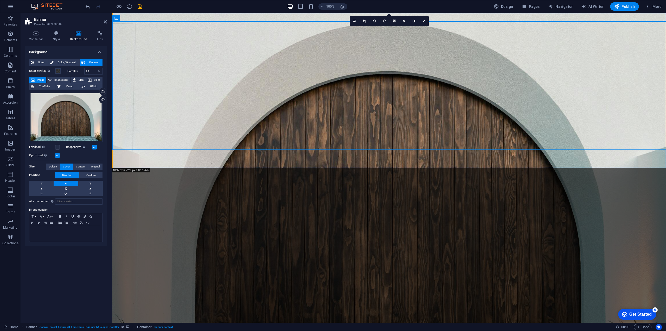
click at [455, 161] on figure at bounding box center [389, 168] width 554 height 310
click at [379, 325] on div at bounding box center [390, 326] width 246 height 3
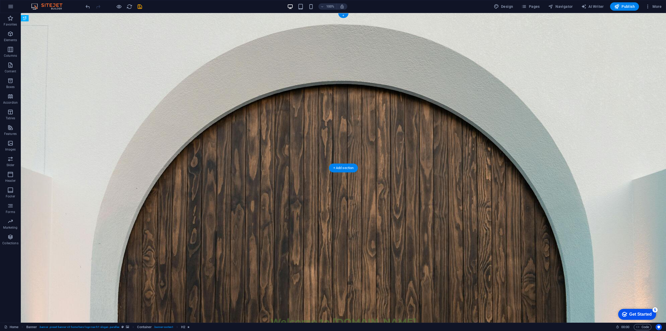
drag, startPoint x: 287, startPoint y: 78, endPoint x: 375, endPoint y: 74, distance: 88.3
click at [357, 292] on div "Welcome to [DOMAIN_NAME] Website Coming Soon" at bounding box center [344, 327] width 646 height 71
drag, startPoint x: 354, startPoint y: 90, endPoint x: 354, endPoint y: 96, distance: 6.0
click at [357, 292] on div "Welcome to [DOMAIN_NAME] Website Coming Soon" at bounding box center [344, 327] width 646 height 71
click at [92, 155] on figure at bounding box center [344, 168] width 646 height 310
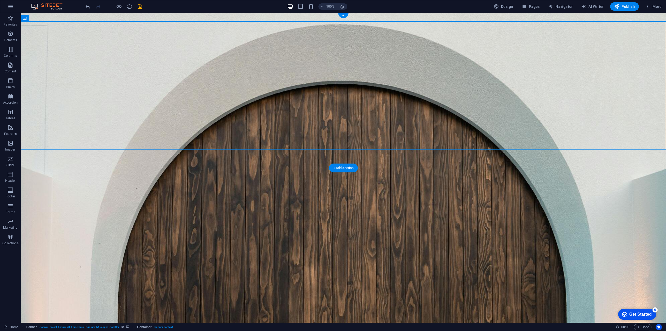
click at [92, 155] on figure at bounding box center [344, 168] width 646 height 310
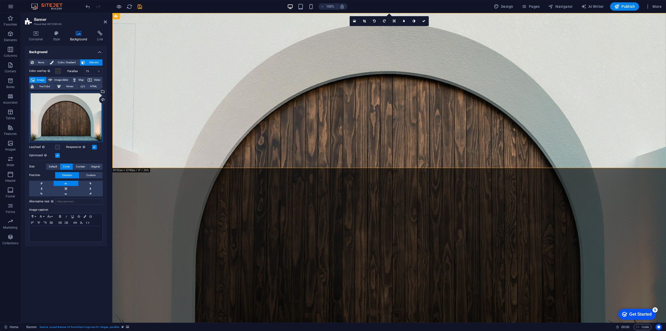
click at [70, 115] on div "Drag files here, click to choose files or select files from Files or our free s…" at bounding box center [66, 117] width 74 height 50
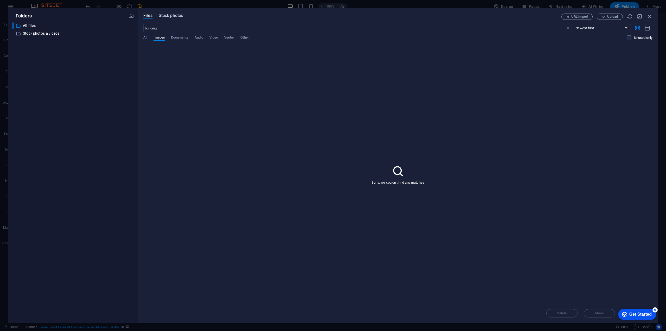
click at [174, 17] on span "Stock photos" at bounding box center [171, 15] width 24 height 6
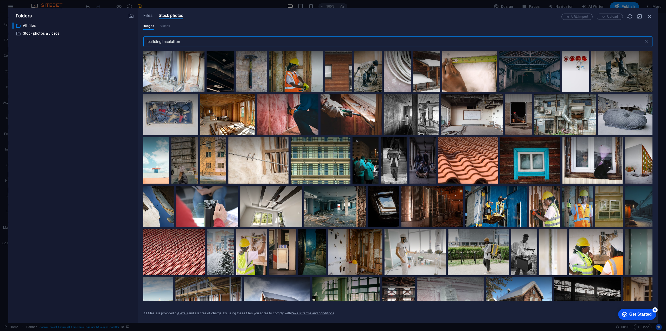
scroll to position [156, 0]
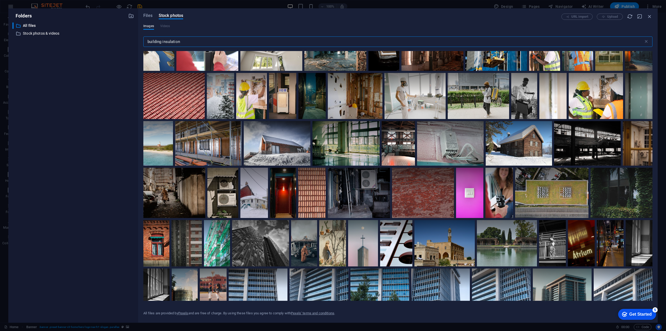
drag, startPoint x: 184, startPoint y: 43, endPoint x: 92, endPoint y: 39, distance: 92.2
click at [92, 40] on div "Folders ​ All files All files ​ Stock photos & videos Stock photos & videos Fil…" at bounding box center [333, 165] width 650 height 314
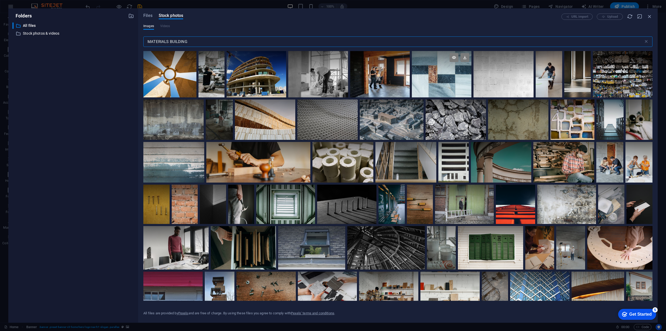
type input "MATERIALS BUILDING"
click at [452, 84] on div at bounding box center [442, 74] width 60 height 46
click at [446, 77] on div at bounding box center [442, 85] width 60 height 23
click at [446, 77] on div at bounding box center [442, 74] width 60 height 46
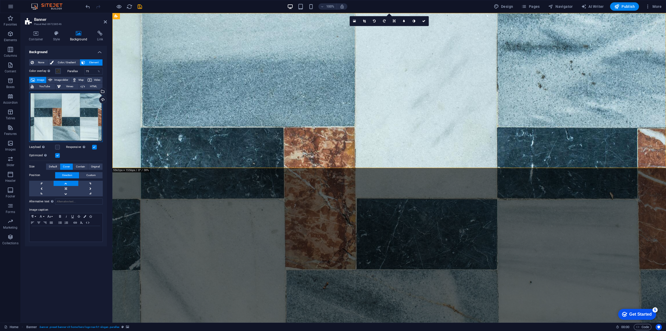
click at [73, 127] on div "Drag files here, click to choose files or select files from Files or our free s…" at bounding box center [66, 117] width 74 height 50
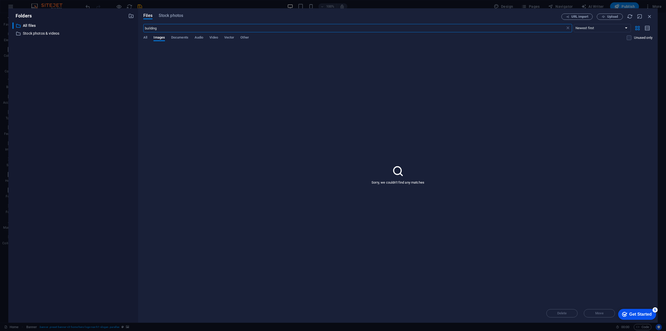
click at [73, 127] on div "​ All files All files ​ Stock photos & videos Stock photos & videos" at bounding box center [73, 170] width 122 height 296
click at [166, 29] on input "building" at bounding box center [354, 28] width 422 height 8
click at [146, 39] on span "All" at bounding box center [145, 37] width 4 height 7
click at [161, 38] on span "Images" at bounding box center [159, 37] width 11 height 7
click at [164, 27] on input "building" at bounding box center [354, 28] width 422 height 8
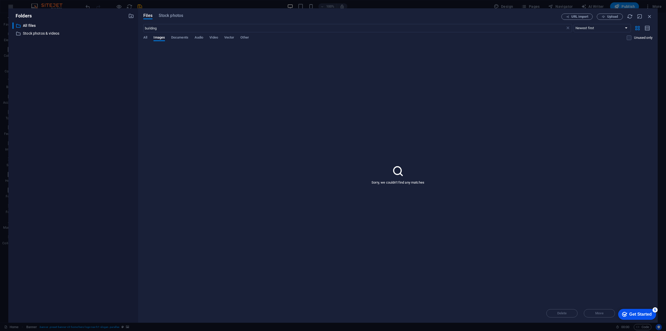
click at [171, 13] on div "Files Stock photos URL import Upload building ​ Newest first Oldest first Name …" at bounding box center [398, 165] width 520 height 314
click at [172, 24] on input "building" at bounding box center [354, 28] width 422 height 8
type input "building MATERIALS"
click at [241, 89] on div "Sorry, we couldn't find any matches" at bounding box center [397, 174] width 509 height 258
click at [174, 14] on span "Stock photos" at bounding box center [171, 15] width 24 height 6
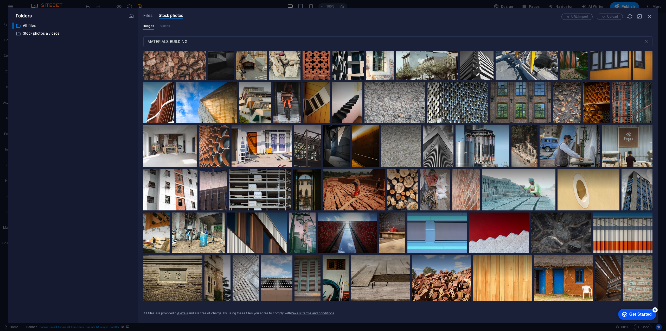
scroll to position [0, 0]
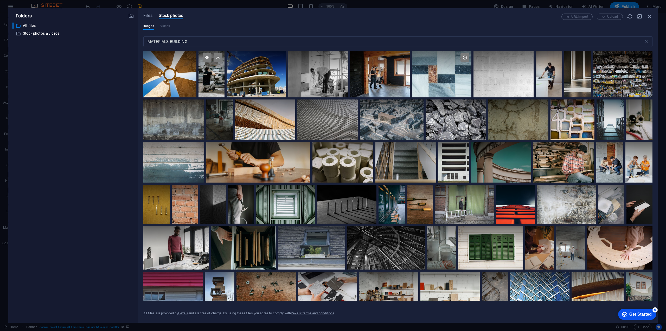
drag, startPoint x: 234, startPoint y: 179, endPoint x: 222, endPoint y: 74, distance: 105.6
click at [653, 17] on div "Files Stock photos URL import Upload Images Videos MATERIALS BUILDING ​ Exceede…" at bounding box center [398, 165] width 520 height 314
click at [651, 16] on icon "button" at bounding box center [650, 17] width 6 height 6
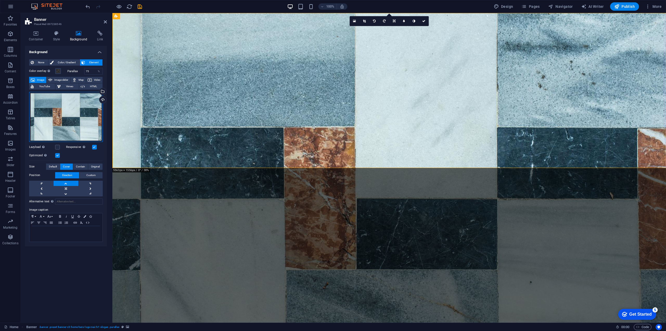
click at [74, 117] on div "Drag files here, click to choose files or select files from Files or our free s…" at bounding box center [66, 117] width 74 height 50
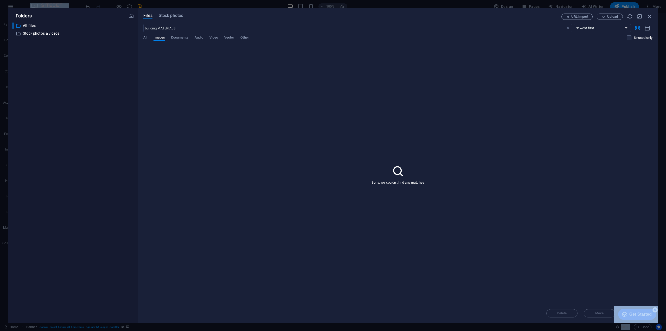
click at [74, 117] on div "​ All files All files ​ Stock photos & videos Stock photos & videos" at bounding box center [73, 170] width 122 height 296
click at [181, 29] on input "building MATERIALS" at bounding box center [354, 28] width 422 height 8
drag, startPoint x: 200, startPoint y: 28, endPoint x: 108, endPoint y: 30, distance: 92.2
click at [108, 30] on div "Folders ​ All files All files ​ Stock photos & videos Stock photos & videos Fil…" at bounding box center [333, 165] width 650 height 314
click at [171, 16] on span "Stock photos" at bounding box center [171, 15] width 24 height 6
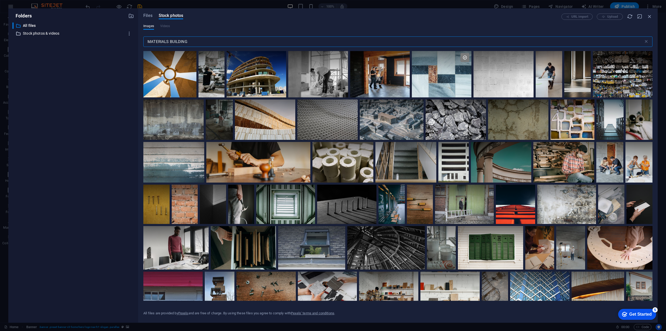
drag, startPoint x: 198, startPoint y: 40, endPoint x: 107, endPoint y: 36, distance: 91.2
click at [109, 37] on div "Folders ​ All files All files ​ Stock photos & videos Stock photos & videos Fil…" at bounding box center [333, 165] width 650 height 314
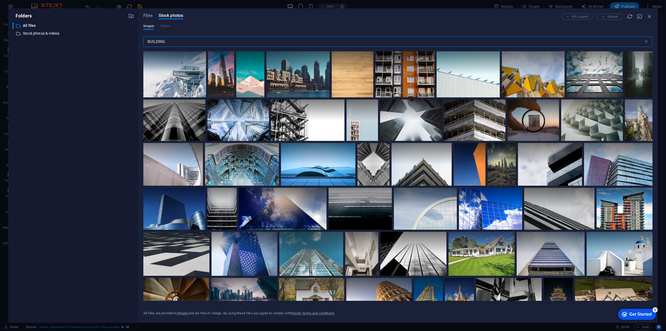
scroll to position [1449, 0]
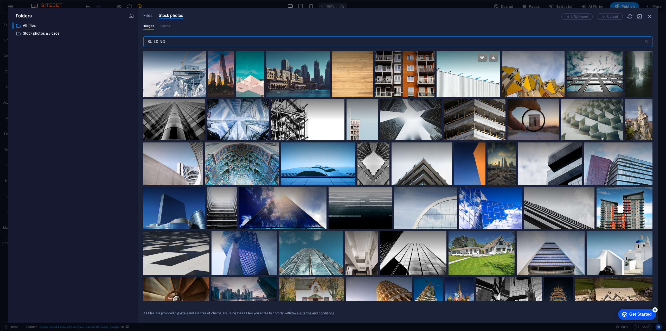
type input "BUILDING"
click at [460, 81] on div at bounding box center [468, 74] width 63 height 46
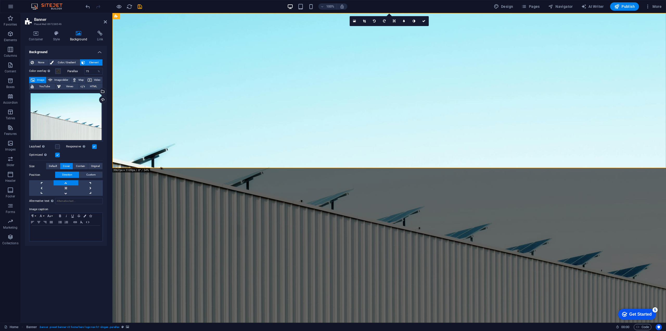
click at [223, 196] on html "Skip to main content Welcome to [DOMAIN_NAME] Website Coming Soon" at bounding box center [389, 197] width 554 height 368
click at [214, 292] on div "Welcome to [DOMAIN_NAME] Website Coming Soon" at bounding box center [389, 327] width 554 height 71
click at [137, 18] on span "Container" at bounding box center [136, 18] width 14 height 3
click at [148, 18] on icon at bounding box center [148, 18] width 3 height 5
click at [155, 160] on figure at bounding box center [389, 168] width 554 height 310
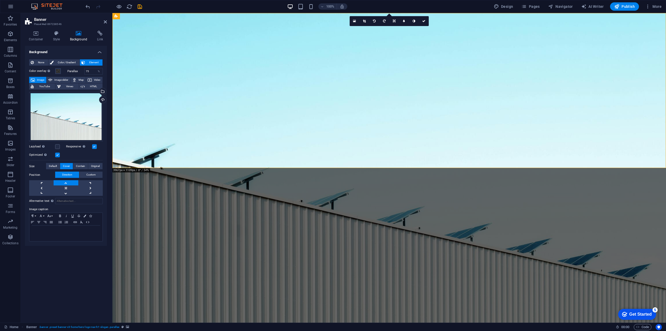
click at [38, 79] on span "Image" at bounding box center [40, 80] width 8 height 6
click at [81, 165] on span "Contain" at bounding box center [80, 166] width 9 height 6
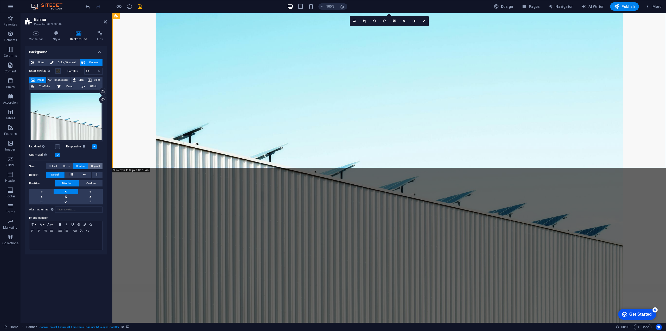
click at [96, 165] on span "Original" at bounding box center [95, 166] width 9 height 6
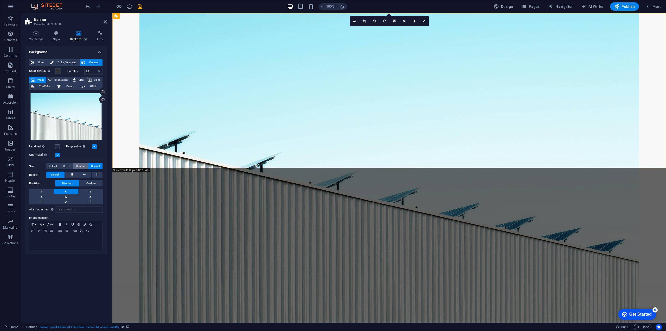
click at [75, 165] on button "Contain" at bounding box center [80, 166] width 15 height 6
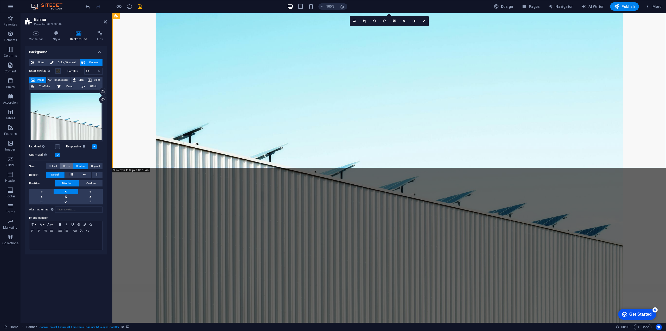
click at [61, 165] on button "Cover" at bounding box center [66, 166] width 12 height 6
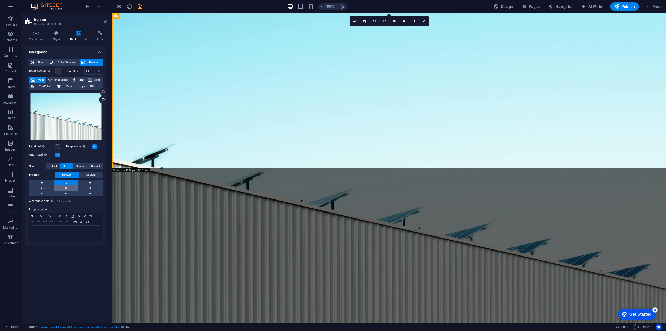
click at [67, 190] on link at bounding box center [66, 187] width 24 height 5
click at [67, 183] on link at bounding box center [66, 182] width 24 height 5
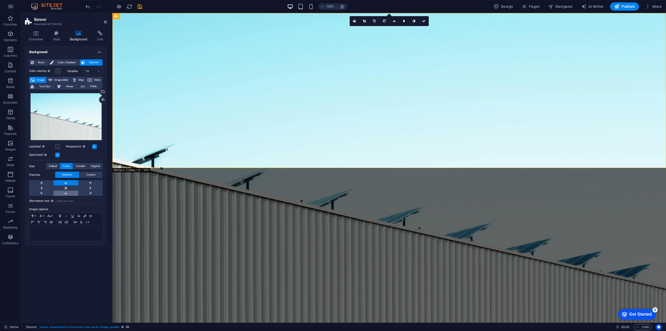
click at [67, 191] on link at bounding box center [66, 193] width 24 height 5
click at [51, 191] on link at bounding box center [41, 193] width 24 height 5
click at [50, 191] on link at bounding box center [41, 193] width 24 height 5
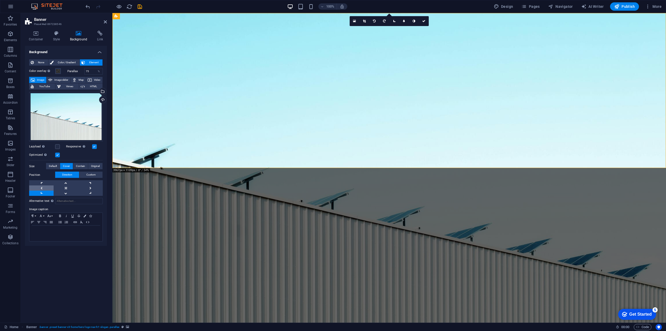
click at [45, 187] on link at bounding box center [41, 187] width 24 height 5
click at [152, 162] on figure at bounding box center [389, 168] width 554 height 310
drag, startPoint x: 152, startPoint y: 162, endPoint x: 127, endPoint y: 167, distance: 25.8
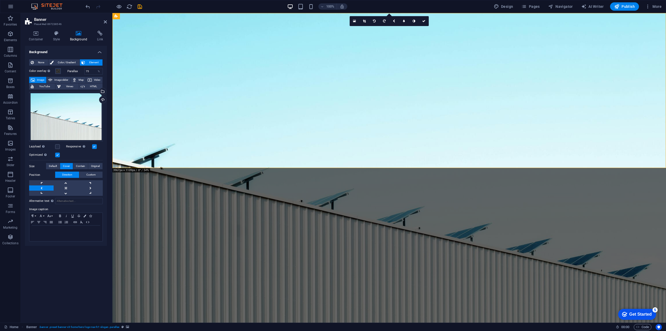
click at [152, 162] on figure at bounding box center [389, 168] width 554 height 310
click at [118, 168] on html "Skip to main content Welcome to [DOMAIN_NAME] Website Coming Soon" at bounding box center [389, 197] width 554 height 368
drag, startPoint x: 115, startPoint y: 167, endPoint x: 118, endPoint y: 173, distance: 6.4
click at [115, 177] on html "Skip to main content Welcome to [DOMAIN_NAME] Website Coming Soon" at bounding box center [389, 197] width 554 height 368
click at [132, 164] on figure at bounding box center [389, 168] width 554 height 310
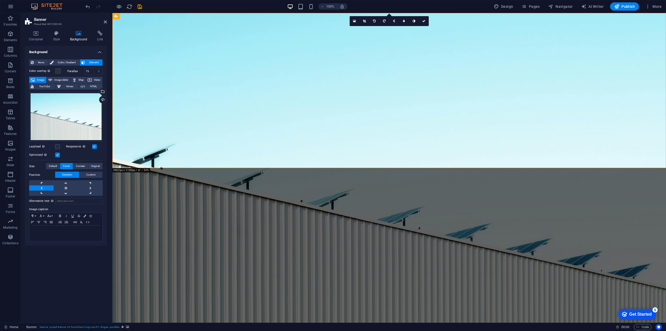
click at [132, 164] on figure at bounding box center [389, 168] width 554 height 310
drag, startPoint x: 90, startPoint y: 71, endPoint x: 80, endPoint y: 70, distance: 9.8
click at [80, 70] on div "Parallax 75 %" at bounding box center [85, 71] width 36 height 7
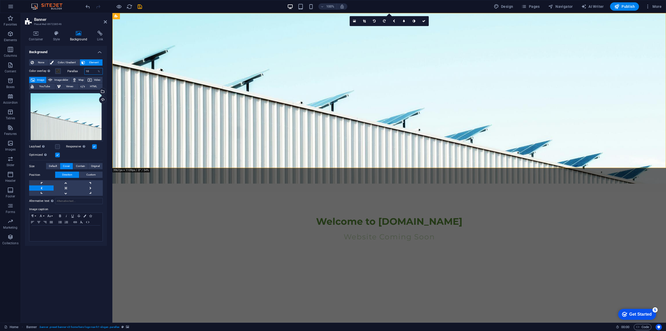
drag, startPoint x: 93, startPoint y: 71, endPoint x: 84, endPoint y: 70, distance: 9.5
click at [84, 70] on div "Parallax 10 %" at bounding box center [85, 71] width 36 height 7
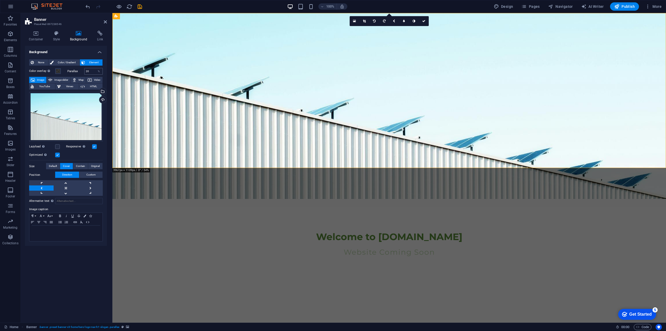
drag, startPoint x: 95, startPoint y: 72, endPoint x: 87, endPoint y: 71, distance: 8.1
click at [83, 71] on div "Parallax 20 %" at bounding box center [85, 71] width 36 height 7
drag, startPoint x: 92, startPoint y: 71, endPoint x: 81, endPoint y: 70, distance: 11.5
click at [81, 70] on div "Parallax 20 %" at bounding box center [85, 71] width 36 height 7
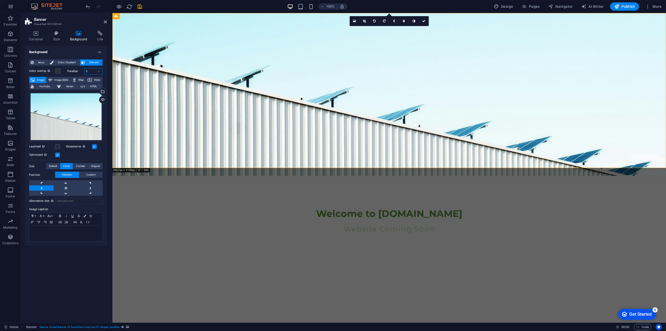
drag, startPoint x: 94, startPoint y: 71, endPoint x: 83, endPoint y: 71, distance: 11.7
click at [83, 71] on div "Parallax 5 %" at bounding box center [85, 71] width 36 height 7
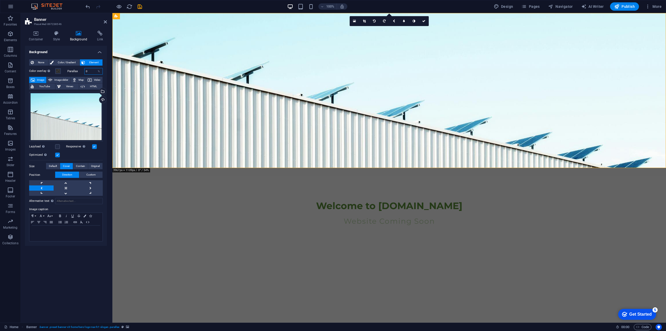
drag, startPoint x: 91, startPoint y: 71, endPoint x: 78, endPoint y: 71, distance: 12.8
click at [78, 71] on div "Parallax 0 %" at bounding box center [85, 71] width 36 height 7
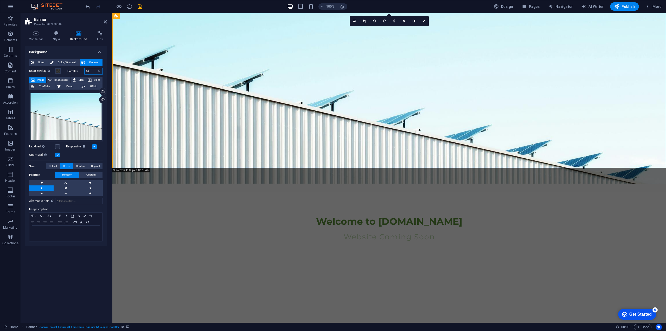
drag, startPoint x: 92, startPoint y: 71, endPoint x: 83, endPoint y: 70, distance: 8.9
click at [83, 70] on div "Parallax 10 %" at bounding box center [85, 71] width 36 height 7
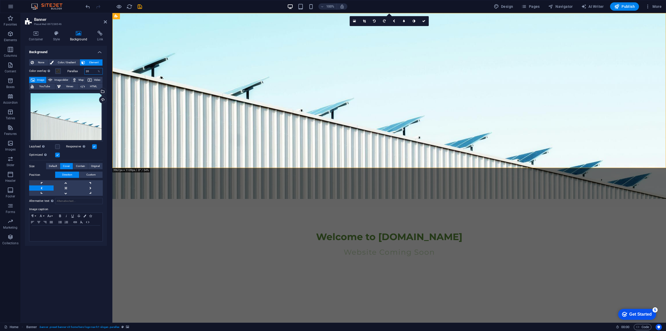
drag, startPoint x: 95, startPoint y: 71, endPoint x: 86, endPoint y: 71, distance: 9.1
click at [86, 71] on input "20" at bounding box center [94, 71] width 18 height 6
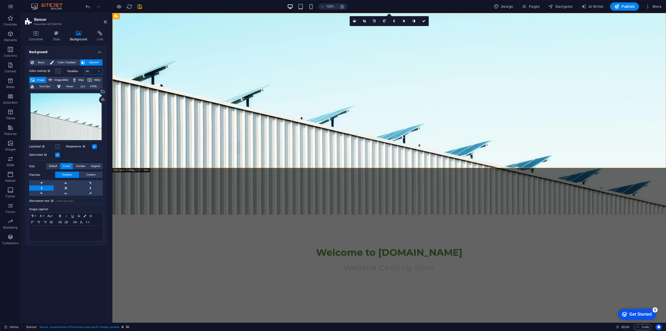
click at [88, 71] on input "30" at bounding box center [94, 71] width 18 height 6
drag, startPoint x: 90, startPoint y: 71, endPoint x: 82, endPoint y: 71, distance: 8.6
click at [82, 71] on div "Parallax 30 %" at bounding box center [85, 71] width 36 height 7
type input "40"
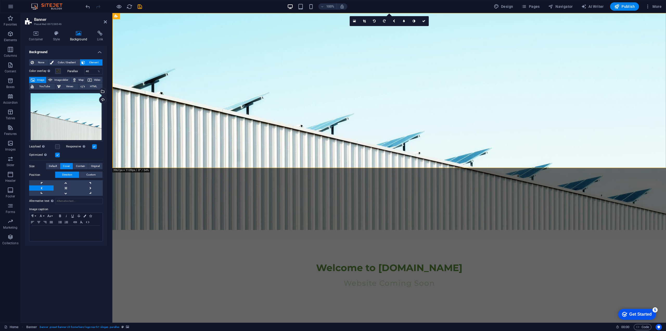
click at [179, 198] on html "Skip to main content Welcome to [DOMAIN_NAME] Website Coming Soon" at bounding box center [389, 170] width 554 height 314
click at [187, 198] on html "Skip to main content Welcome to [DOMAIN_NAME] Website Coming Soon" at bounding box center [389, 170] width 554 height 314
click at [278, 238] on div "Welcome to [DOMAIN_NAME] Website Coming Soon" at bounding box center [389, 273] width 554 height 71
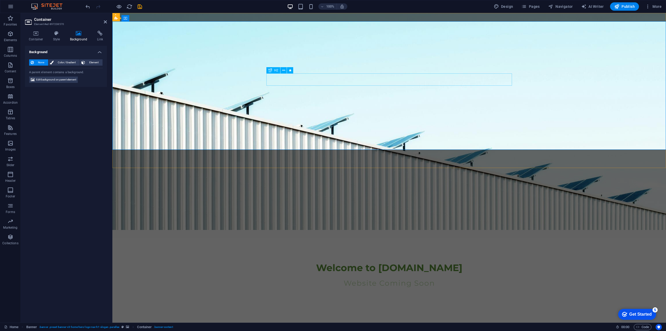
click at [351, 262] on div "Welcome to [DOMAIN_NAME]" at bounding box center [390, 268] width 246 height 12
click at [351, 262] on span "Welcome to [DOMAIN_NAME]" at bounding box center [389, 267] width 146 height 11
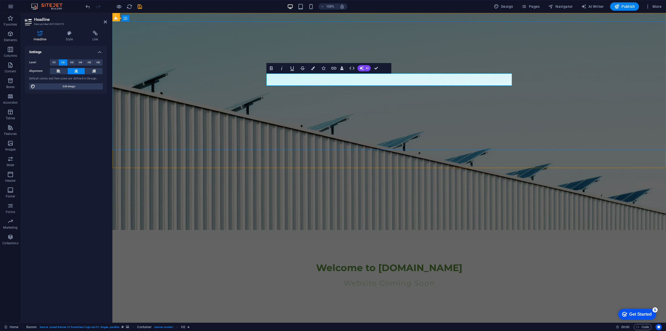
click at [459, 262] on span "Welcome to [DOMAIN_NAME]" at bounding box center [389, 267] width 146 height 11
drag, startPoint x: 455, startPoint y: 80, endPoint x: 295, endPoint y: 80, distance: 159.3
click at [296, 262] on h2 "Welcome to [DOMAIN_NAME]" at bounding box center [390, 268] width 246 height 12
click at [313, 69] on icon "button" at bounding box center [313, 68] width 4 height 4
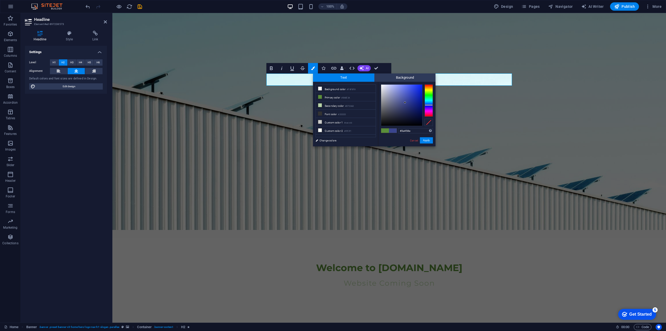
drag, startPoint x: 431, startPoint y: 101, endPoint x: 430, endPoint y: 105, distance: 3.7
click at [430, 105] on div at bounding box center [429, 100] width 8 height 32
click at [431, 104] on div at bounding box center [429, 100] width 8 height 32
drag, startPoint x: 413, startPoint y: 130, endPoint x: 394, endPoint y: 131, distance: 18.7
click at [394, 131] on div "#3a518e Supported formats #0852ed rgb(8, 82, 237) rgba(8, 82, 237, 90%) hsv(221…" at bounding box center [407, 152] width 58 height 140
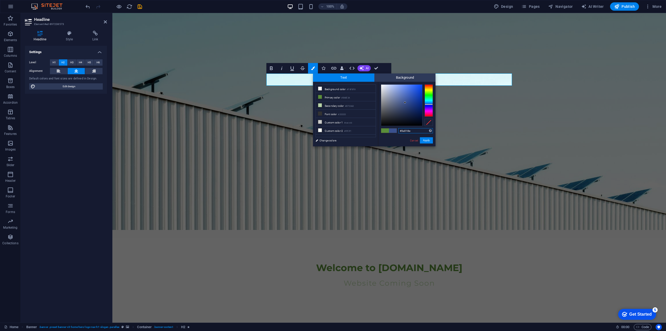
paste input "1F2C37"
type input "#1f2c37"
click at [428, 140] on button "Apply" at bounding box center [426, 140] width 13 height 6
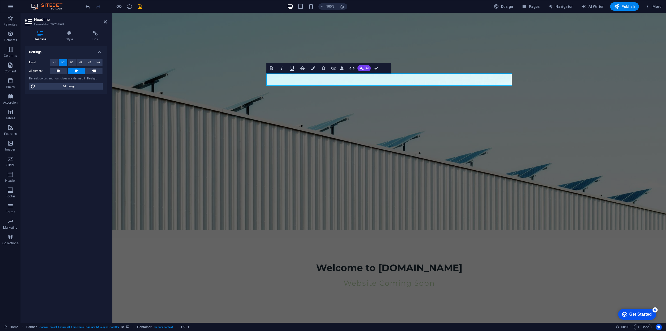
click at [384, 151] on figure at bounding box center [389, 121] width 554 height 217
click at [471, 164] on figure at bounding box center [389, 121] width 554 height 217
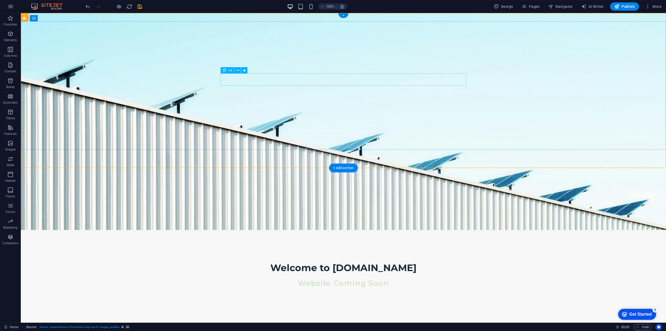
click at [358, 262] on div "Welcome to [DOMAIN_NAME]" at bounding box center [344, 268] width 246 height 12
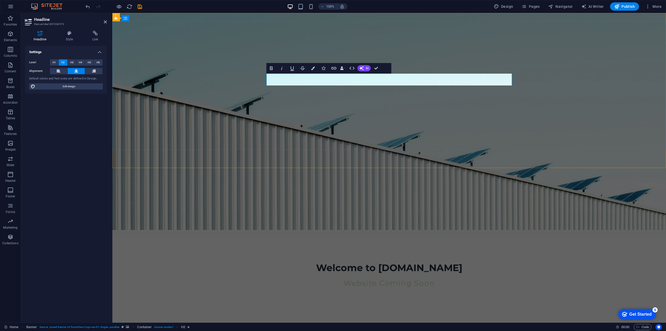
click at [362, 262] on span "Welcome to [DOMAIN_NAME]" at bounding box center [389, 267] width 146 height 11
drag, startPoint x: 460, startPoint y: 79, endPoint x: 289, endPoint y: 72, distance: 171.2
click at [289, 238] on div "Welcome to [DOMAIN_NAME] Website Coming Soon" at bounding box center [389, 273] width 254 height 71
click at [312, 68] on icon "button" at bounding box center [313, 68] width 4 height 4
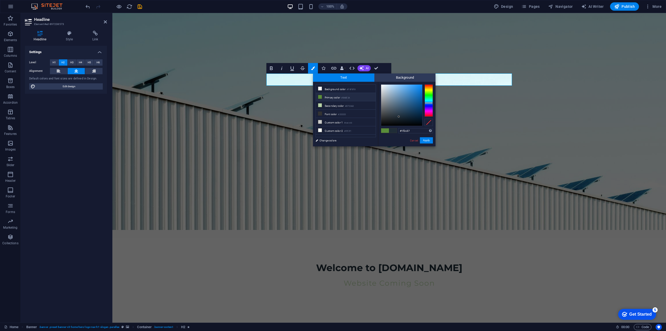
drag, startPoint x: 413, startPoint y: 130, endPoint x: 393, endPoint y: 128, distance: 19.6
click at [393, 128] on div "#1f2c37 Supported formats #0852ed rgb(8, 82, 237) rgba(8, 82, 237, 90%) hsv(221…" at bounding box center [407, 152] width 58 height 140
type input "#eceef0"
click at [425, 140] on button "Apply" at bounding box center [426, 140] width 13 height 6
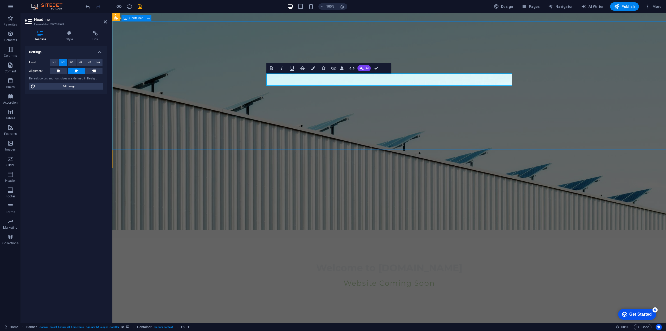
click at [410, 238] on div "Welcome to [DOMAIN_NAME] Website Coming Soon" at bounding box center [389, 273] width 554 height 71
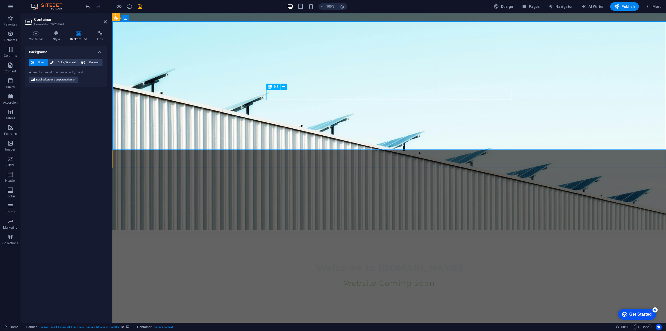
click at [398, 278] on div "Website Coming Soon" at bounding box center [390, 283] width 246 height 10
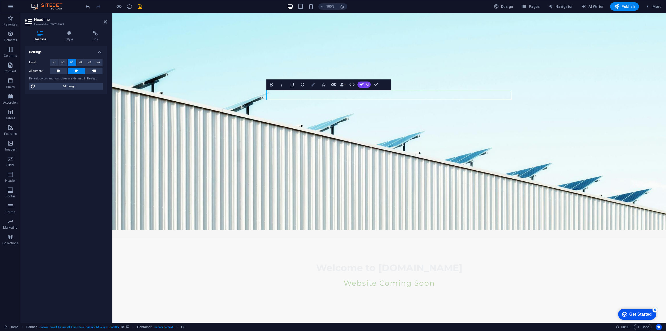
click at [314, 84] on icon "button" at bounding box center [313, 85] width 4 height 4
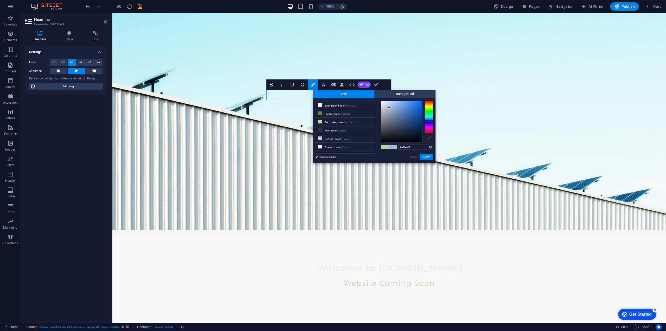
click at [432, 120] on div at bounding box center [429, 117] width 8 height 32
type input "#90b2e2"
drag, startPoint x: 390, startPoint y: 107, endPoint x: 396, endPoint y: 105, distance: 6.1
click at [396, 105] on div at bounding box center [401, 121] width 41 height 41
click at [427, 156] on button "Apply" at bounding box center [426, 157] width 13 height 6
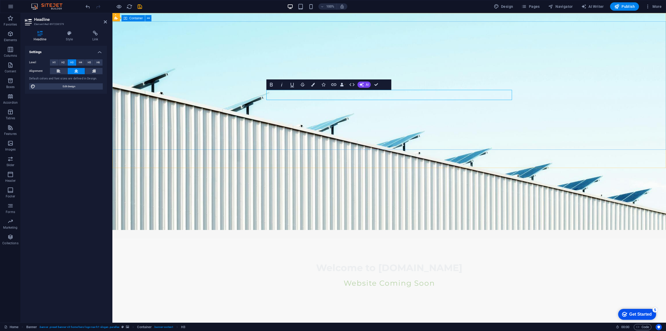
click at [423, 238] on div "Welcome to [DOMAIN_NAME] Website Coming Soon​ ​" at bounding box center [389, 273] width 554 height 71
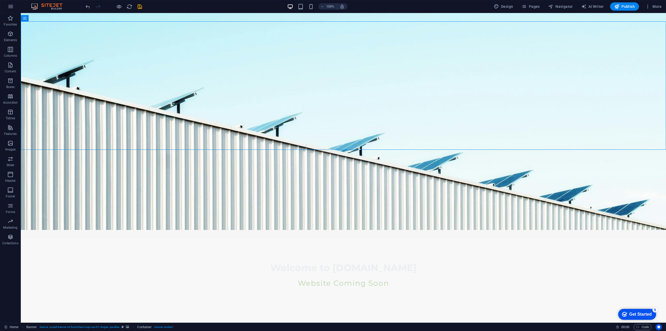
click at [405, 156] on figure at bounding box center [344, 121] width 646 height 217
click at [331, 278] on div "Website Coming Soon" at bounding box center [344, 283] width 246 height 10
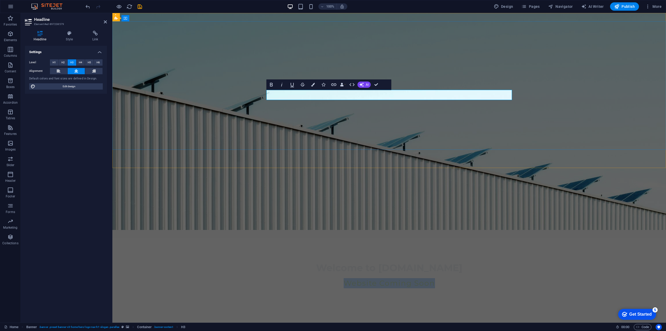
click at [433, 279] on span "Website Coming Soon" at bounding box center [389, 283] width 91 height 9
drag, startPoint x: 436, startPoint y: 94, endPoint x: 320, endPoint y: 90, distance: 116.7
click at [322, 278] on h3 "Website Coming Soon" at bounding box center [390, 283] width 246 height 10
click at [313, 84] on icon "button" at bounding box center [313, 85] width 4 height 4
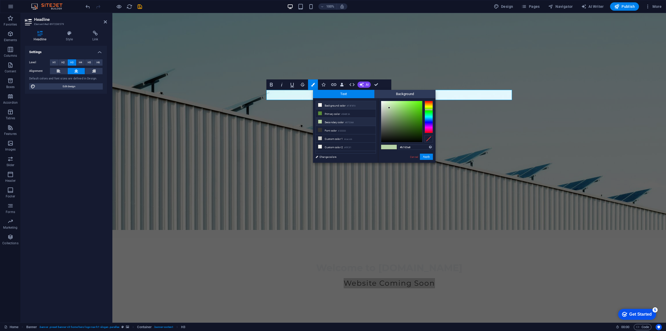
click at [329, 105] on li "Background color #F8F8F8" at bounding box center [346, 105] width 60 height 8
click at [335, 137] on li "Custom color 1 #cacccb" at bounding box center [346, 138] width 60 height 8
drag, startPoint x: 430, startPoint y: 115, endPoint x: 431, endPoint y: 119, distance: 4.2
click at [431, 119] on div at bounding box center [429, 117] width 8 height 32
type input "#809fb8"
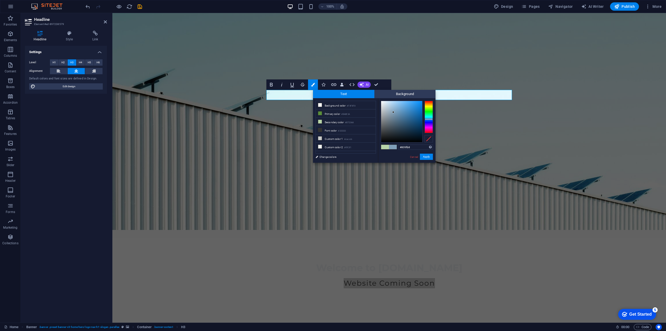
drag, startPoint x: 384, startPoint y: 109, endPoint x: 394, endPoint y: 112, distance: 9.8
click at [394, 112] on div at bounding box center [401, 121] width 41 height 41
click at [429, 158] on button "Apply" at bounding box center [426, 157] width 13 height 6
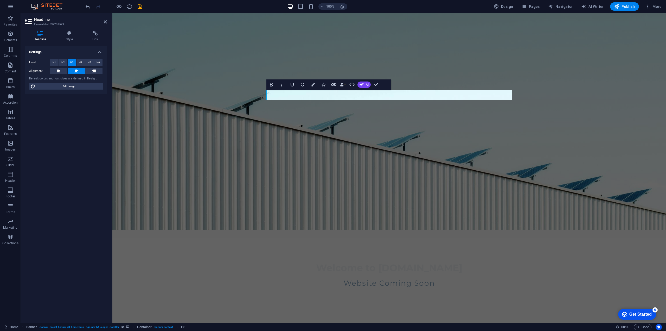
click at [403, 238] on div "Welcome to [DOMAIN_NAME] Website Coming Soon" at bounding box center [389, 273] width 554 height 71
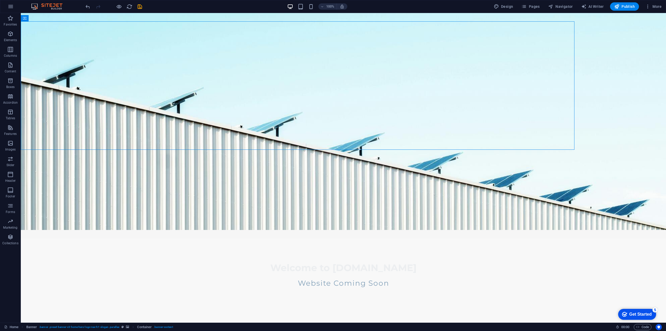
click at [397, 158] on figure at bounding box center [344, 121] width 646 height 217
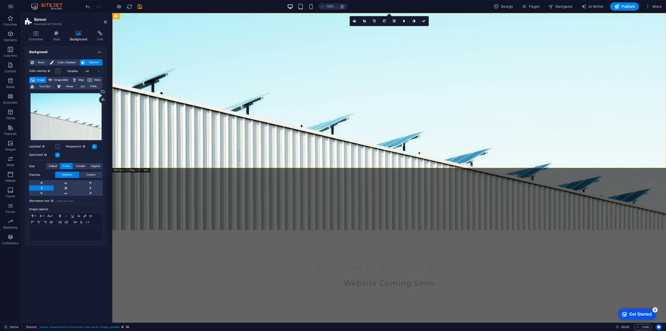
click at [374, 185] on html "Skip to main content Welcome to [DOMAIN_NAME] Website Coming Soon" at bounding box center [389, 170] width 554 height 314
click at [626, 5] on span "Publish" at bounding box center [625, 6] width 21 height 5
